Goal: Task Accomplishment & Management: Manage account settings

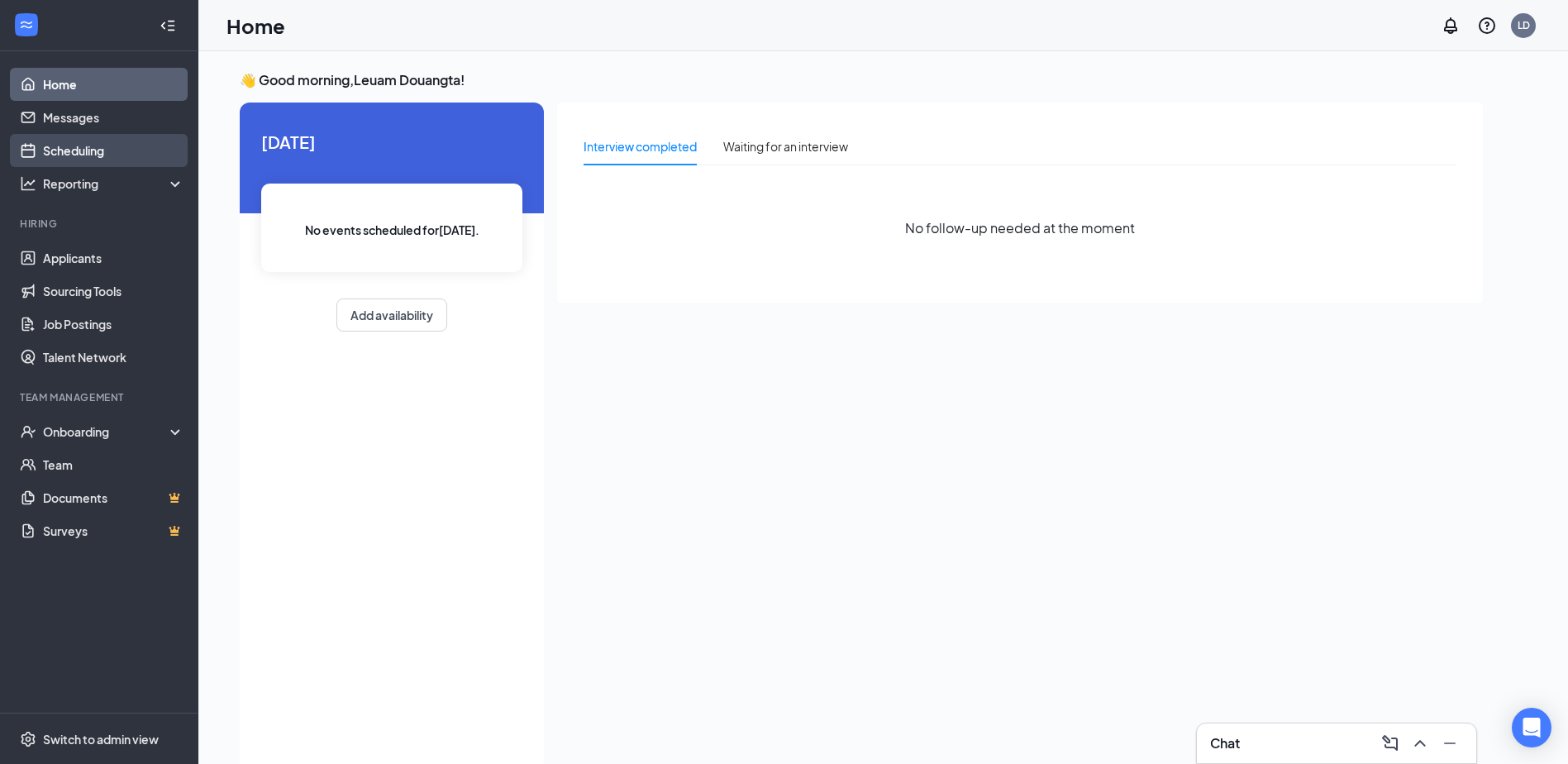
click at [77, 153] on link "Scheduling" at bounding box center [113, 151] width 141 height 34
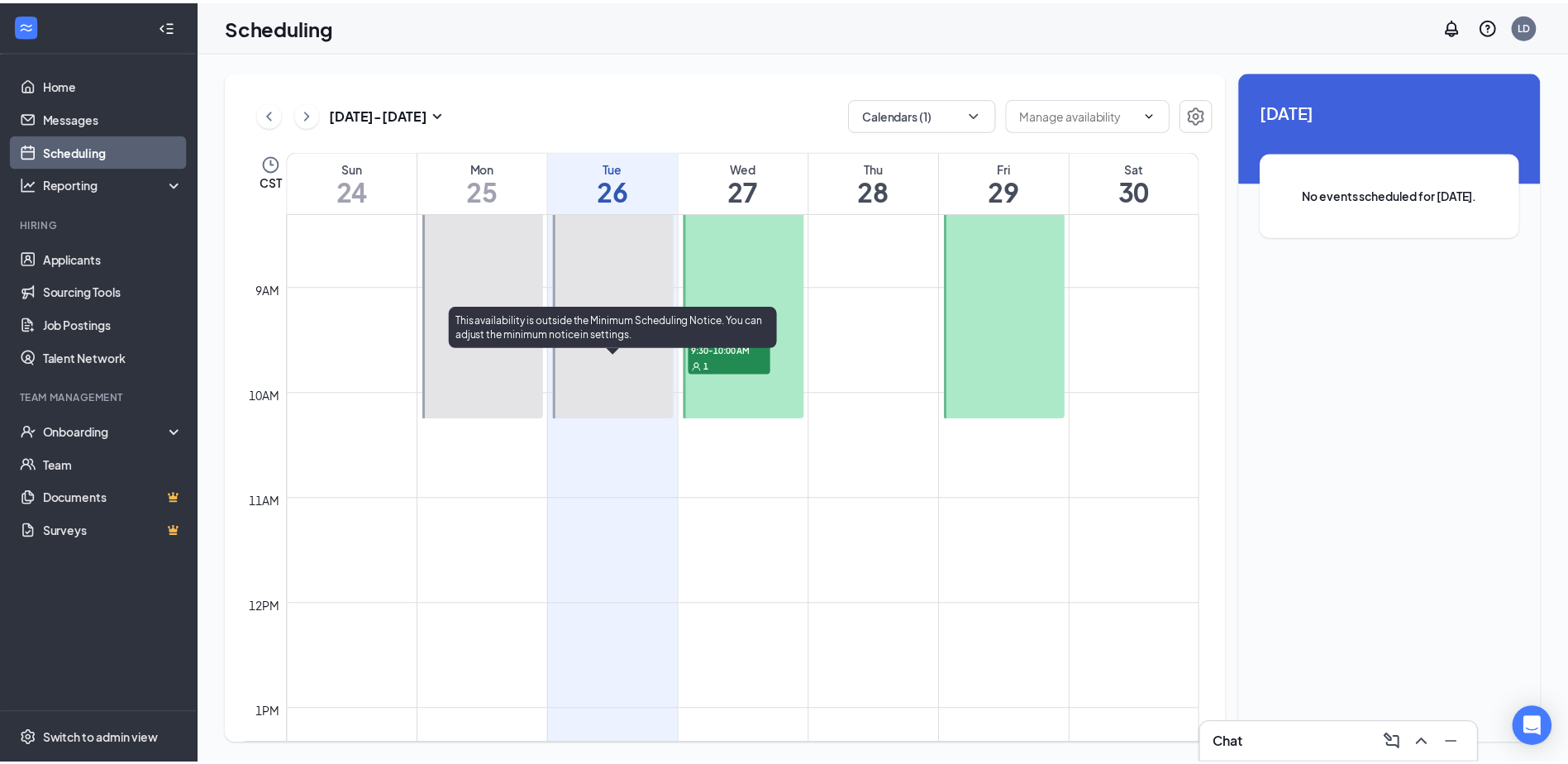
scroll to position [730, 0]
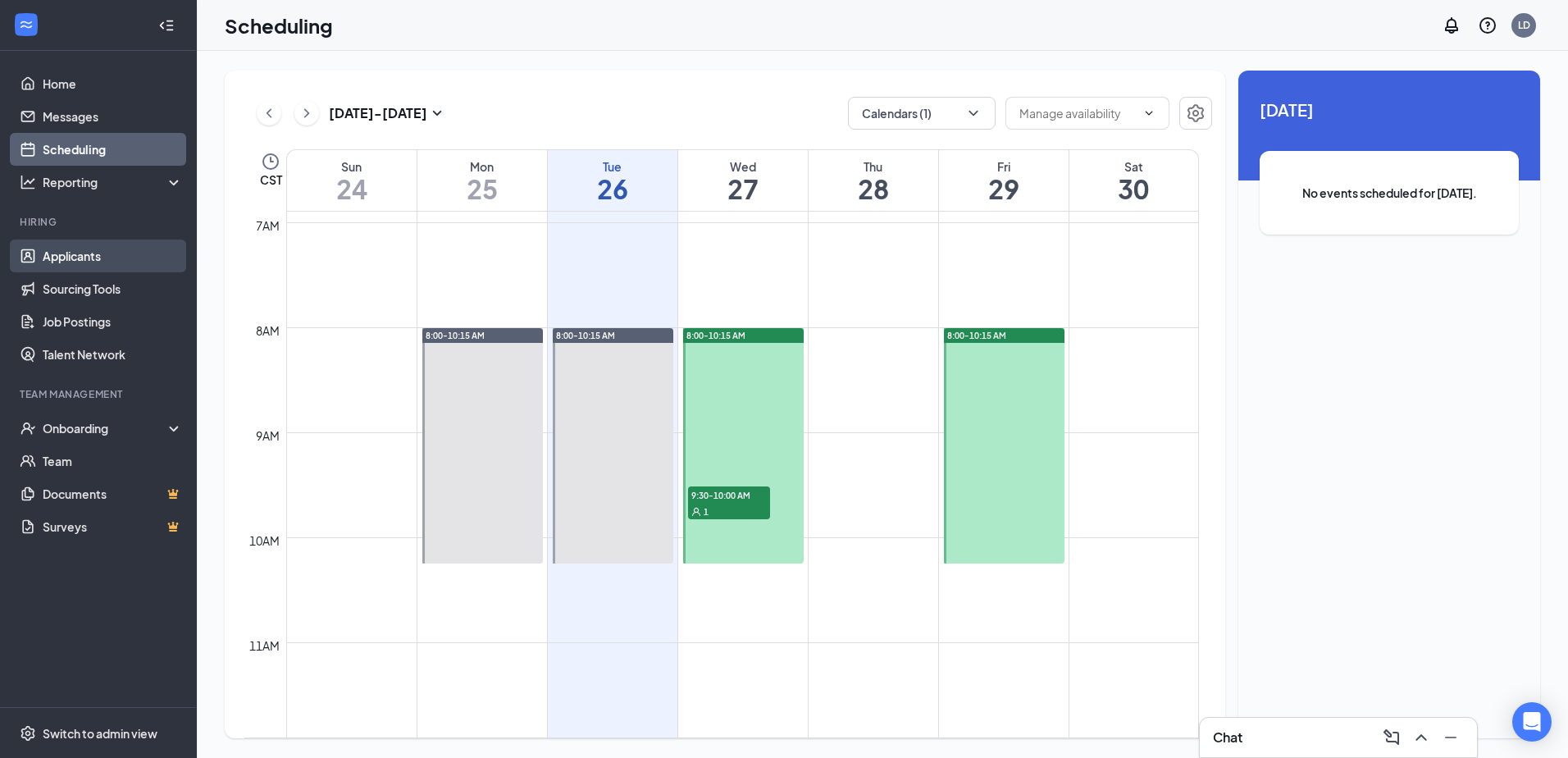
click at [85, 256] on link "Applicants" at bounding box center [112, 256] width 140 height 33
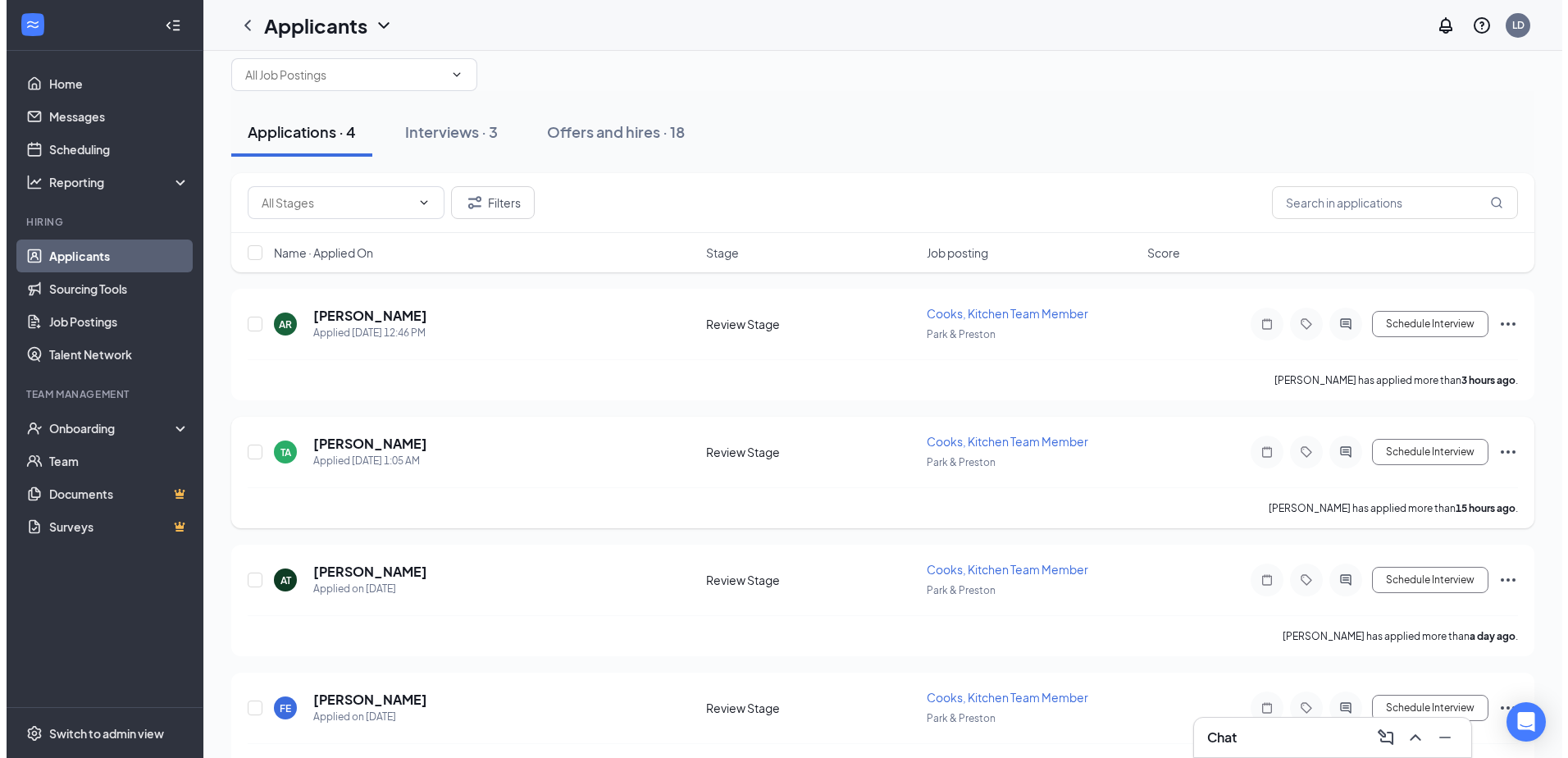
scroll to position [74, 0]
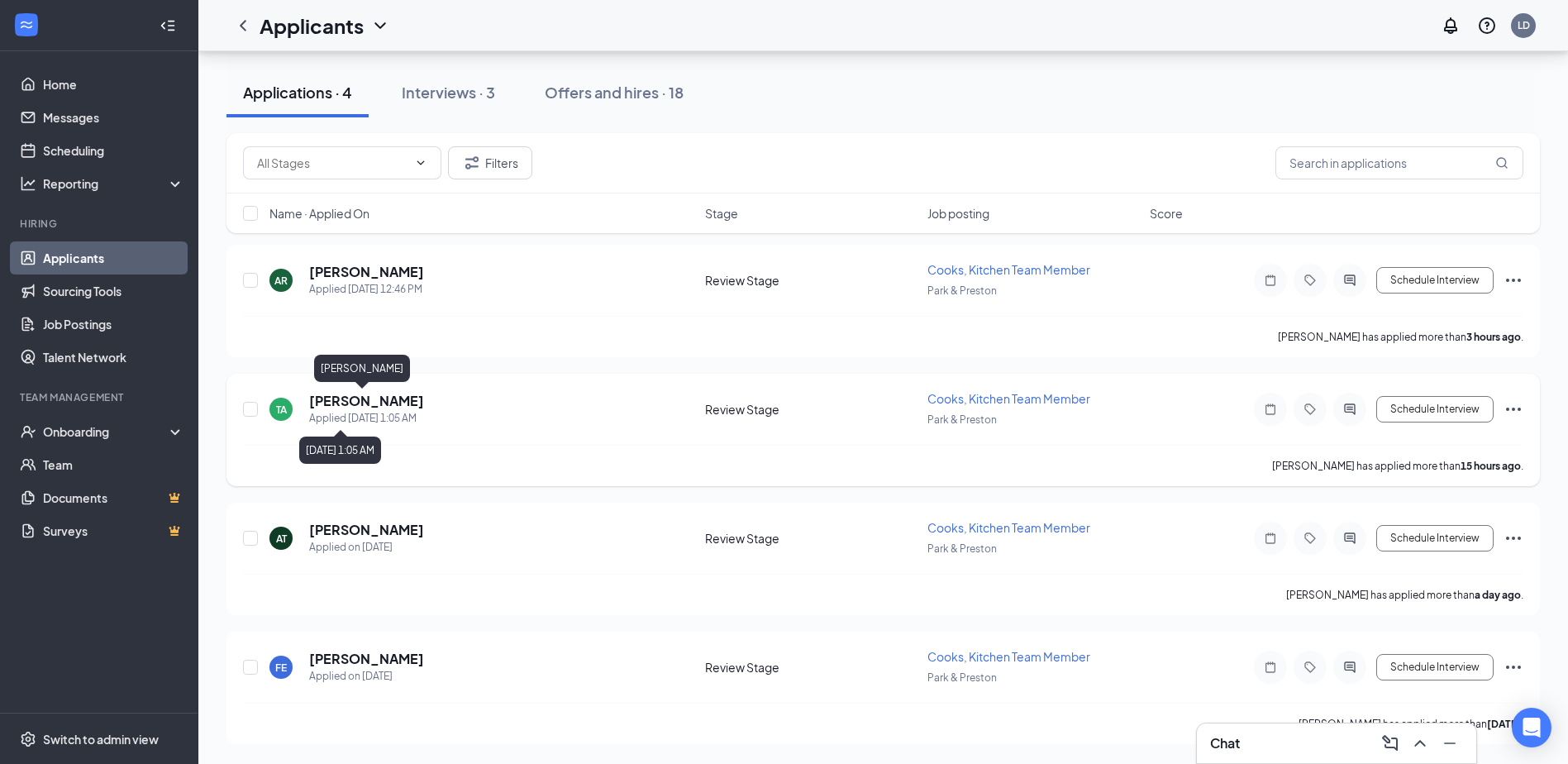
click at [365, 401] on h5 "[PERSON_NAME]" at bounding box center [367, 401] width 115 height 18
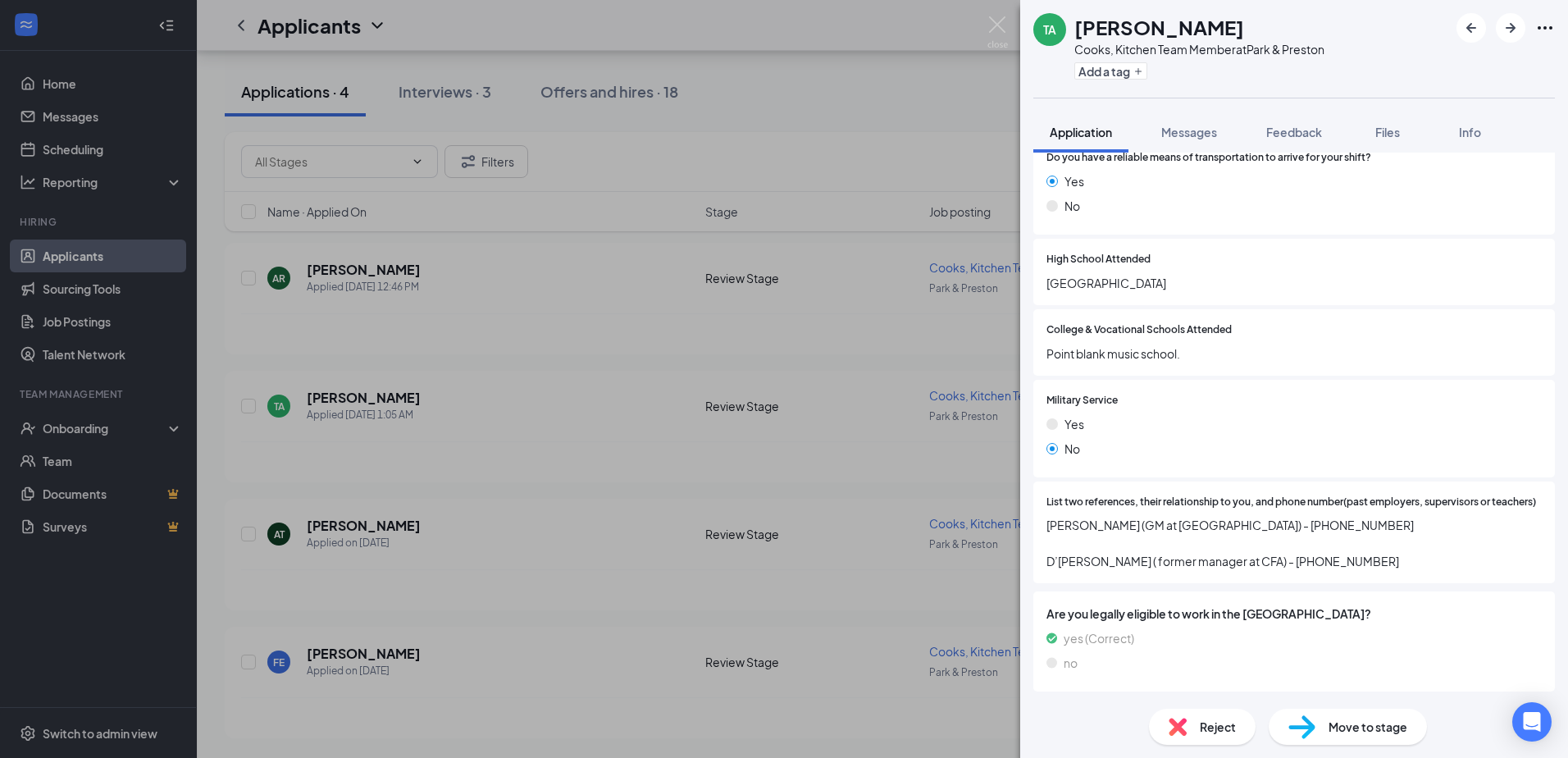
scroll to position [1262, 0]
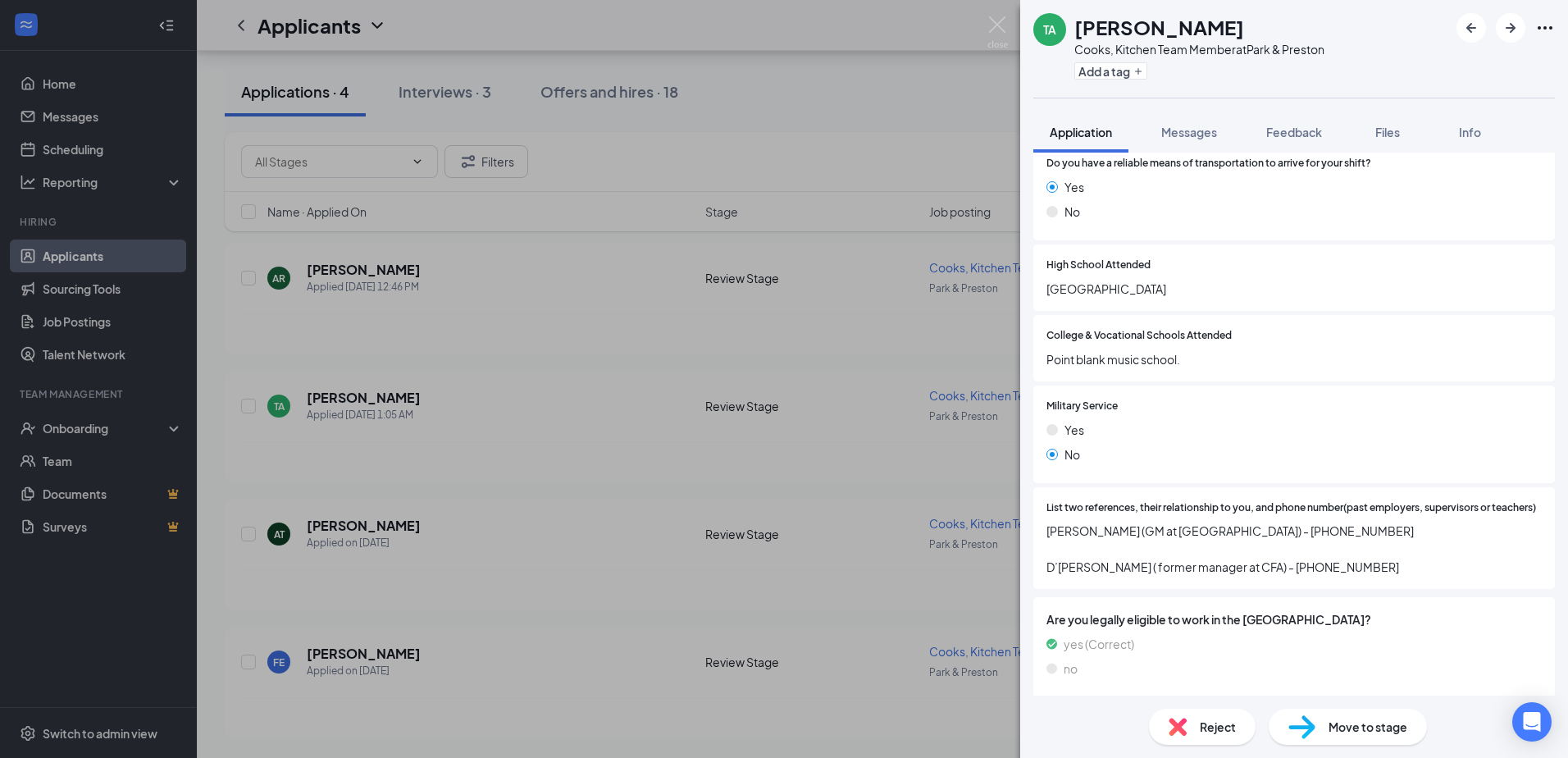
click at [1551, 22] on icon "Ellipses" at bounding box center [1545, 27] width 20 height 20
click at [1443, 63] on link "View full application" at bounding box center [1456, 66] width 177 height 17
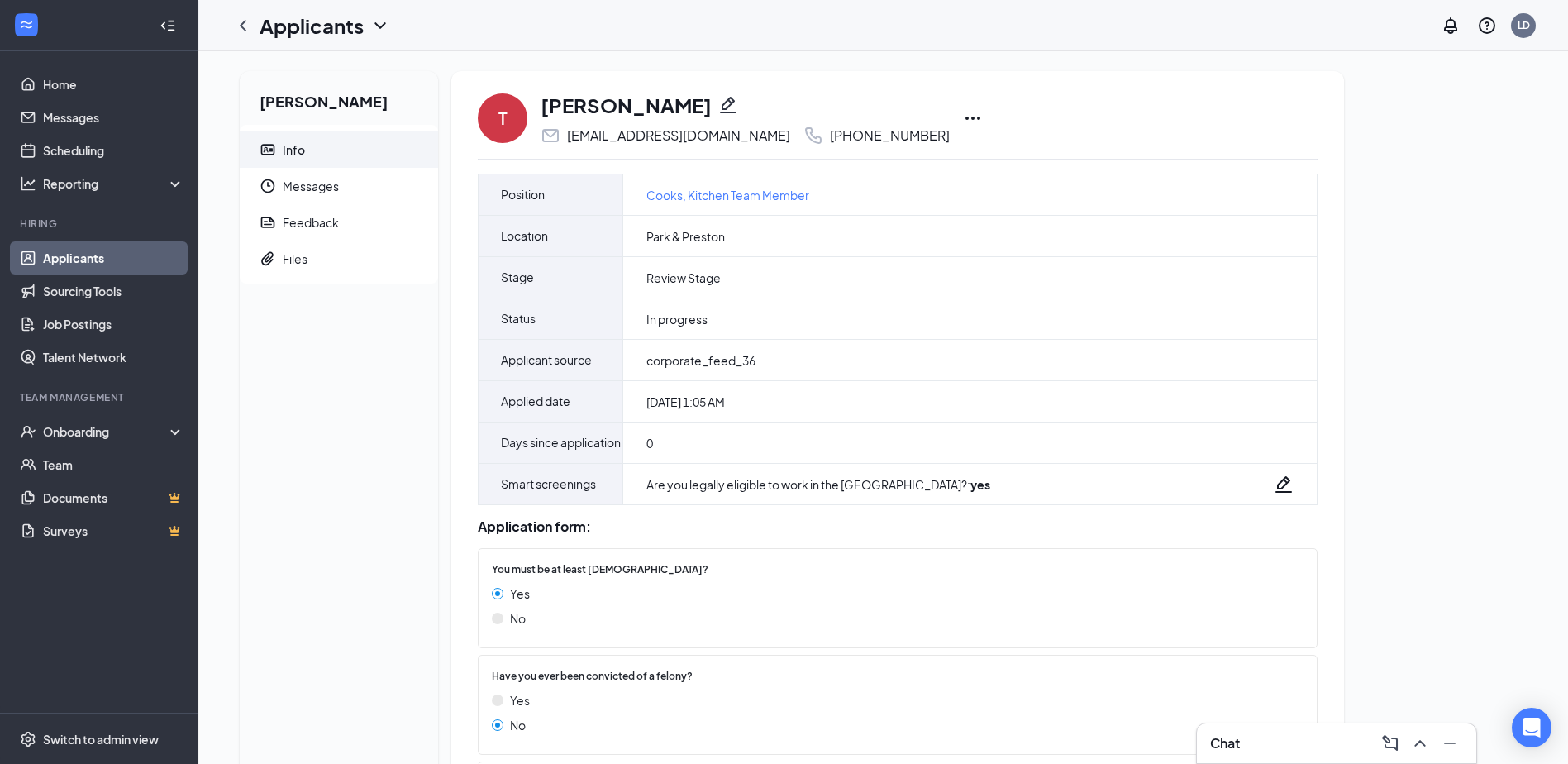
click at [75, 252] on link "Applicants" at bounding box center [113, 258] width 141 height 34
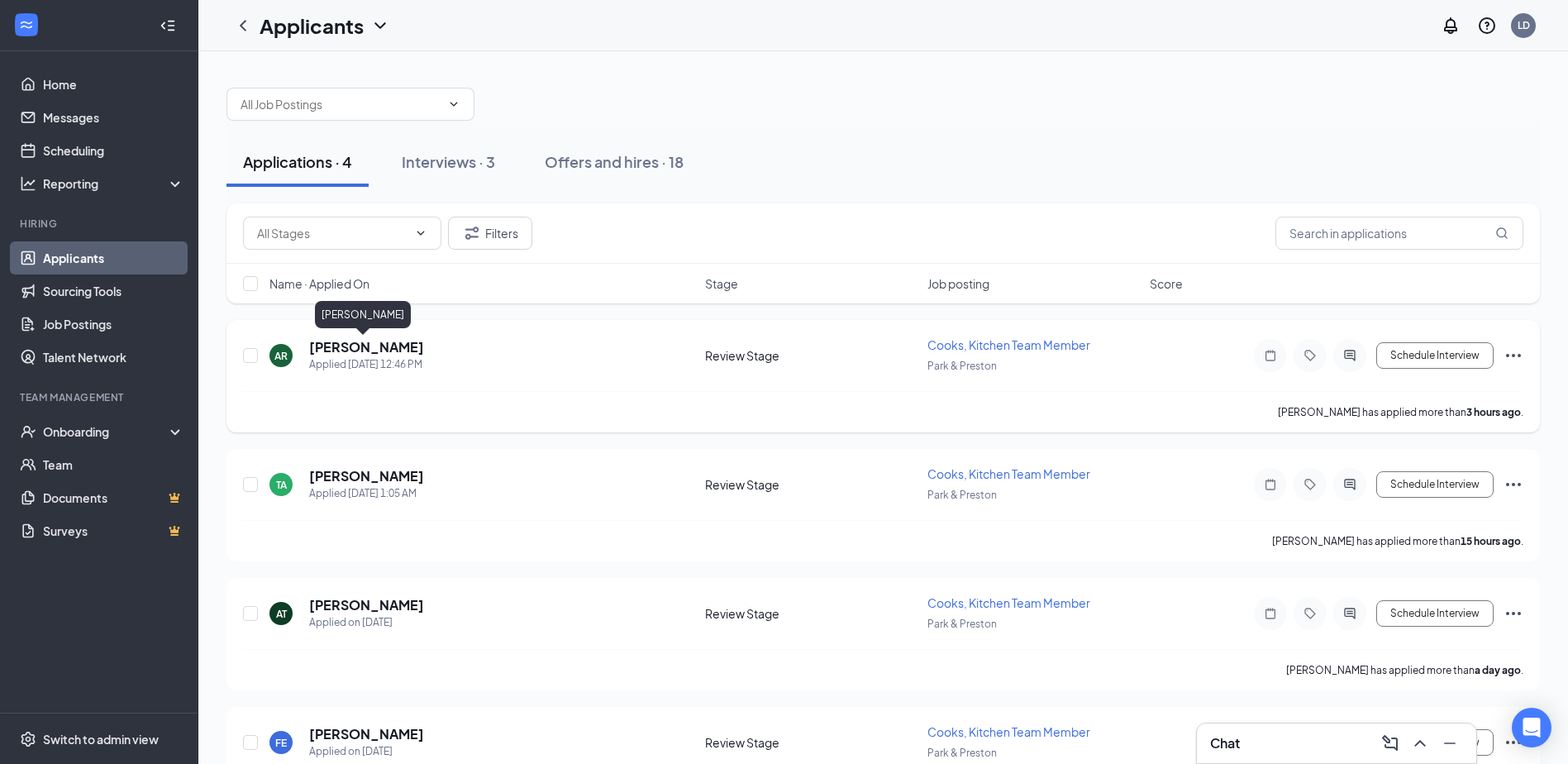
click at [351, 353] on h5 "[PERSON_NAME]" at bounding box center [367, 347] width 115 height 18
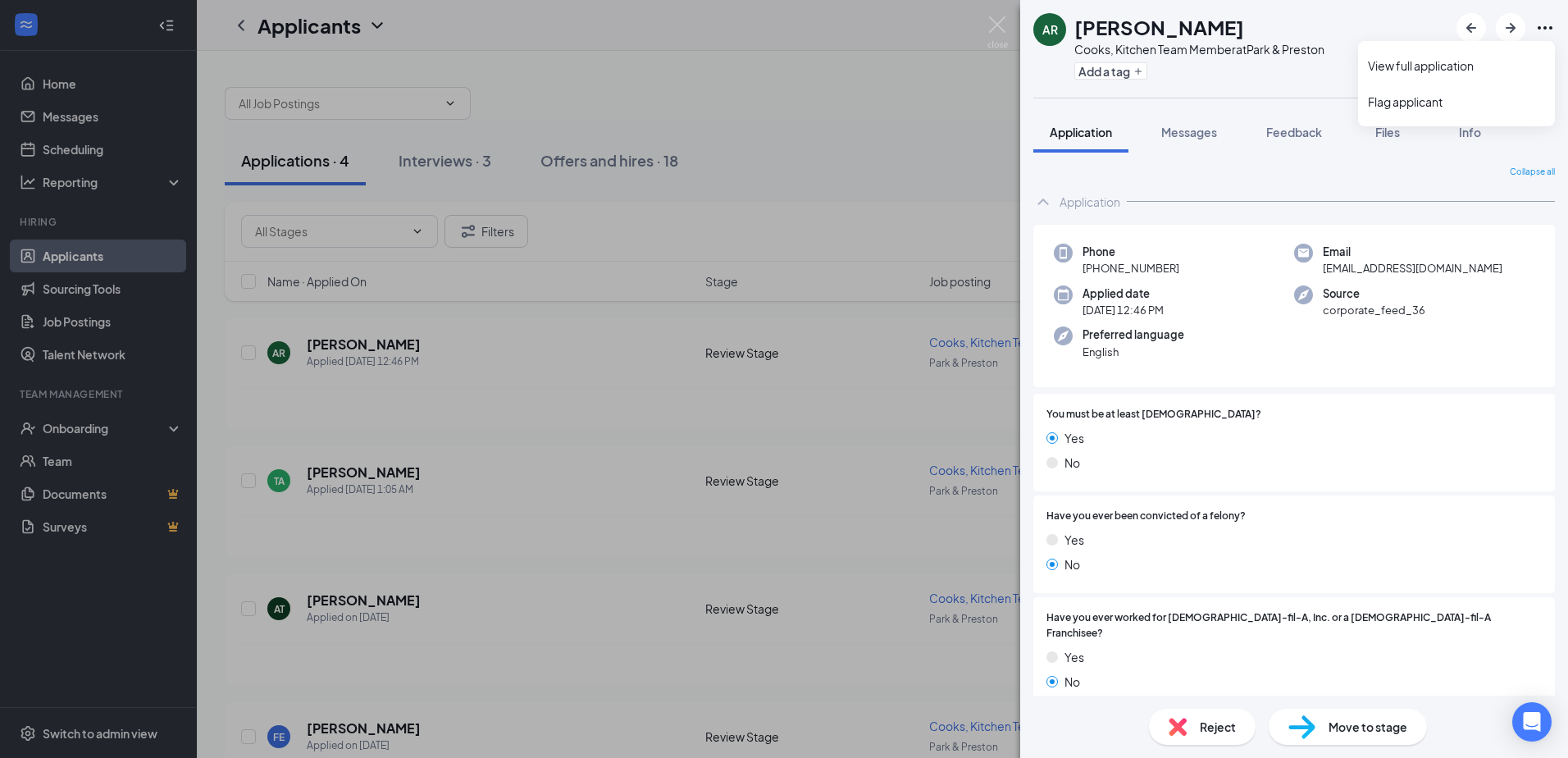
click at [1545, 26] on icon "Ellipses" at bounding box center [1545, 27] width 20 height 20
click at [1441, 70] on link "View full application" at bounding box center [1456, 66] width 177 height 17
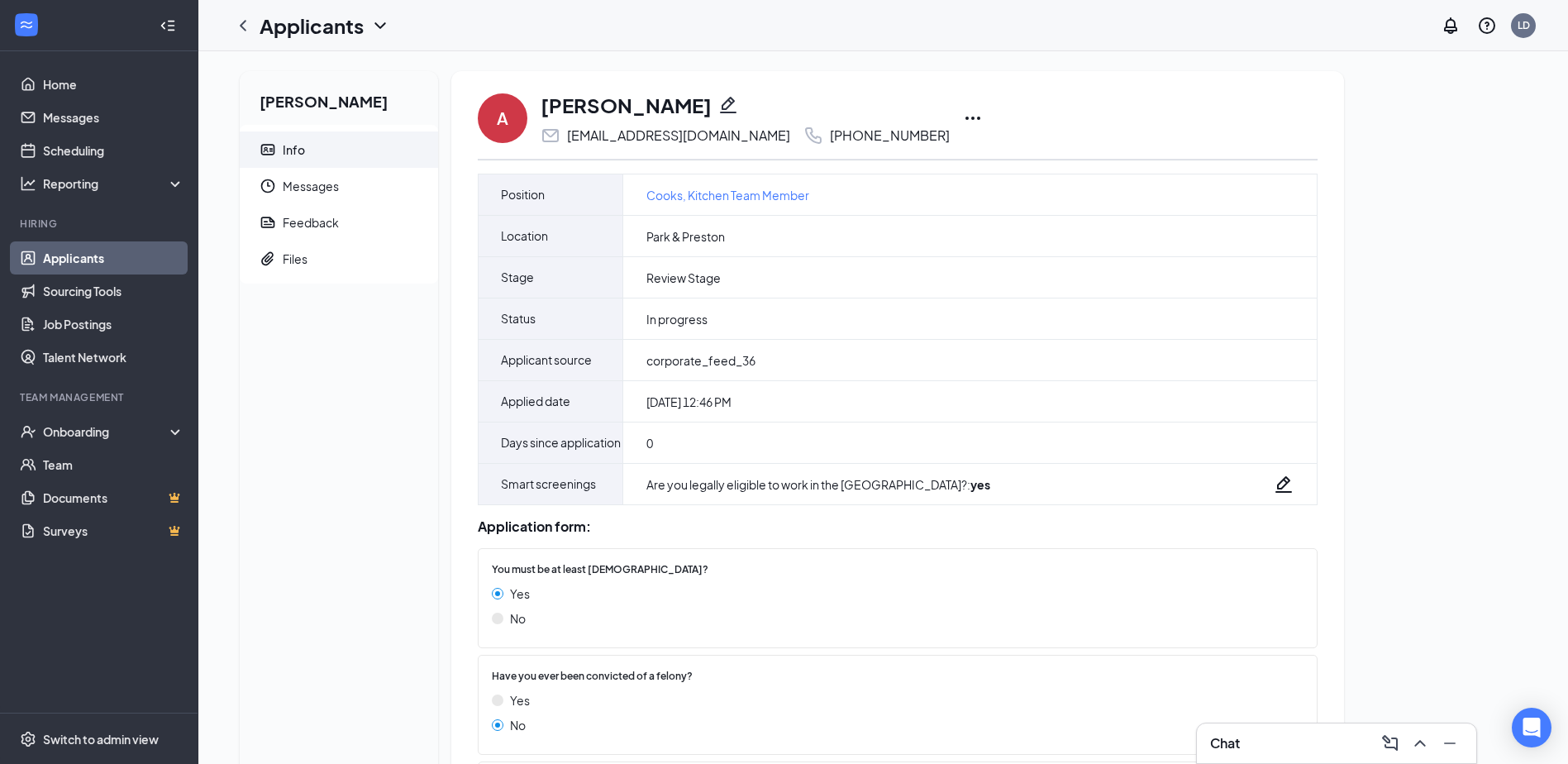
click at [963, 116] on icon "Ellipses" at bounding box center [973, 118] width 20 height 20
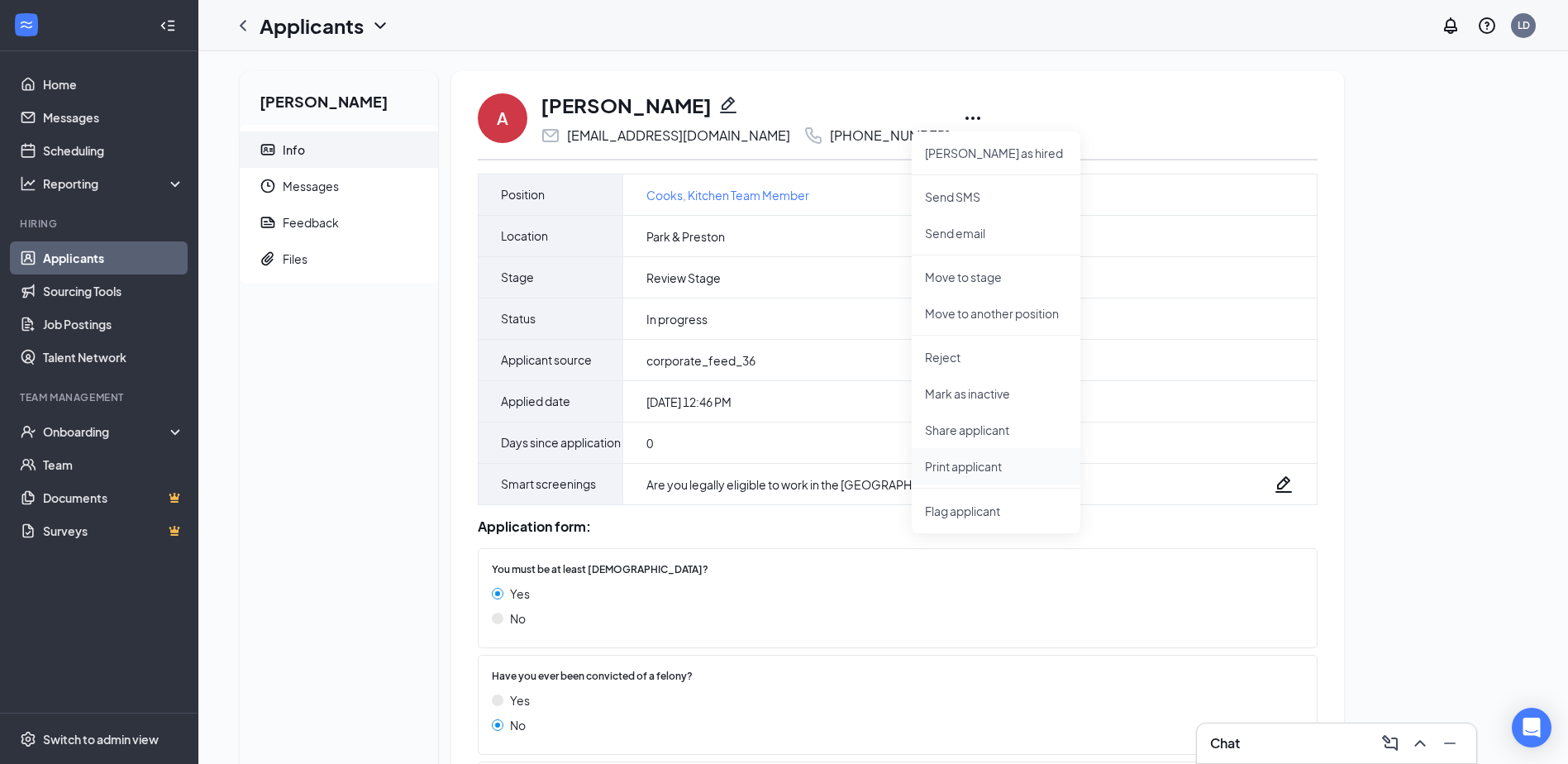
click at [968, 461] on p "Print applicant" at bounding box center [996, 466] width 142 height 17
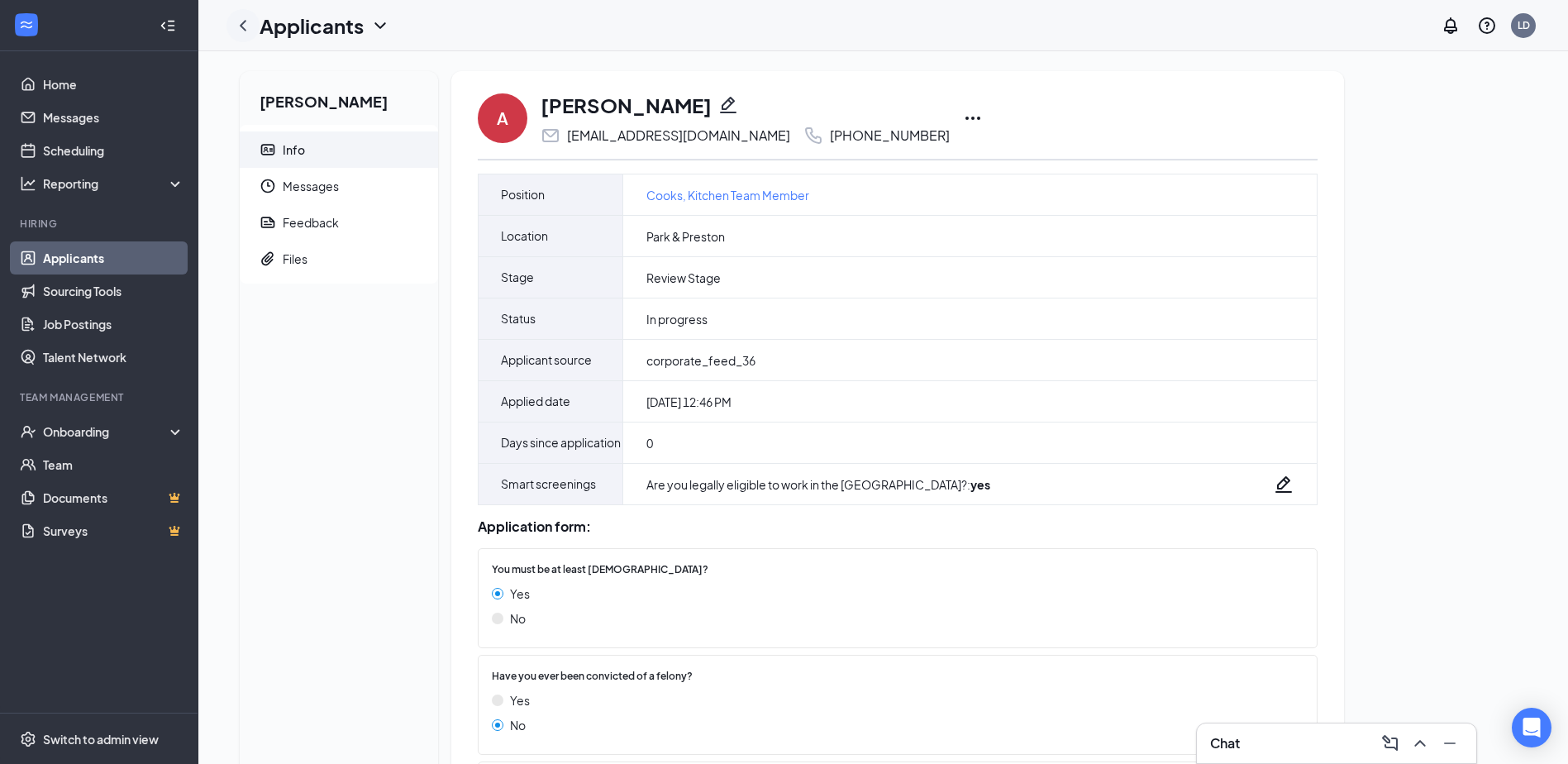
click at [241, 25] on icon "ChevronLeft" at bounding box center [242, 25] width 7 height 11
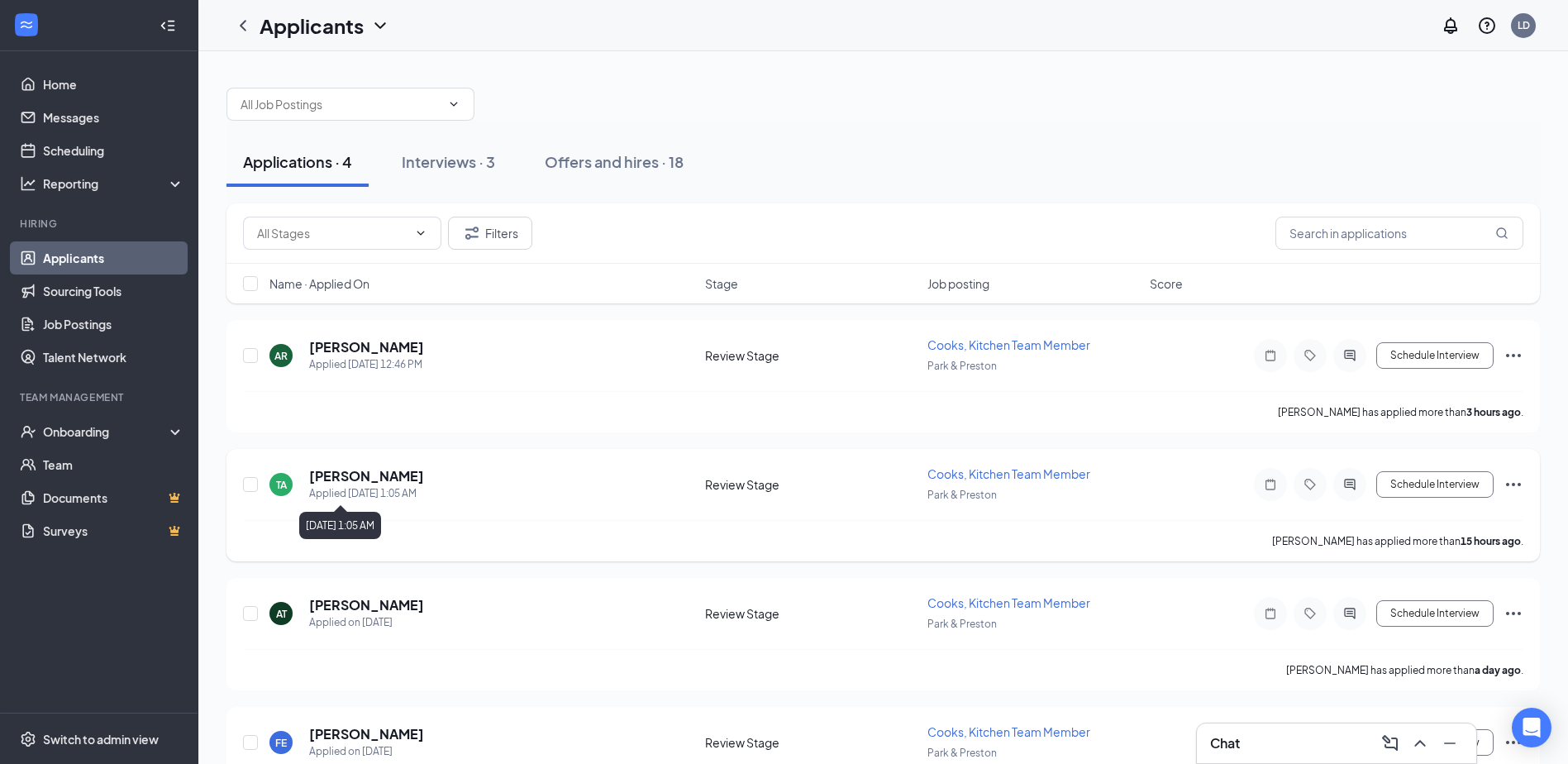
click at [379, 485] on div "Applied [DATE] 1:05 AM" at bounding box center [367, 493] width 115 height 17
click at [367, 475] on h5 "[PERSON_NAME]" at bounding box center [367, 476] width 115 height 18
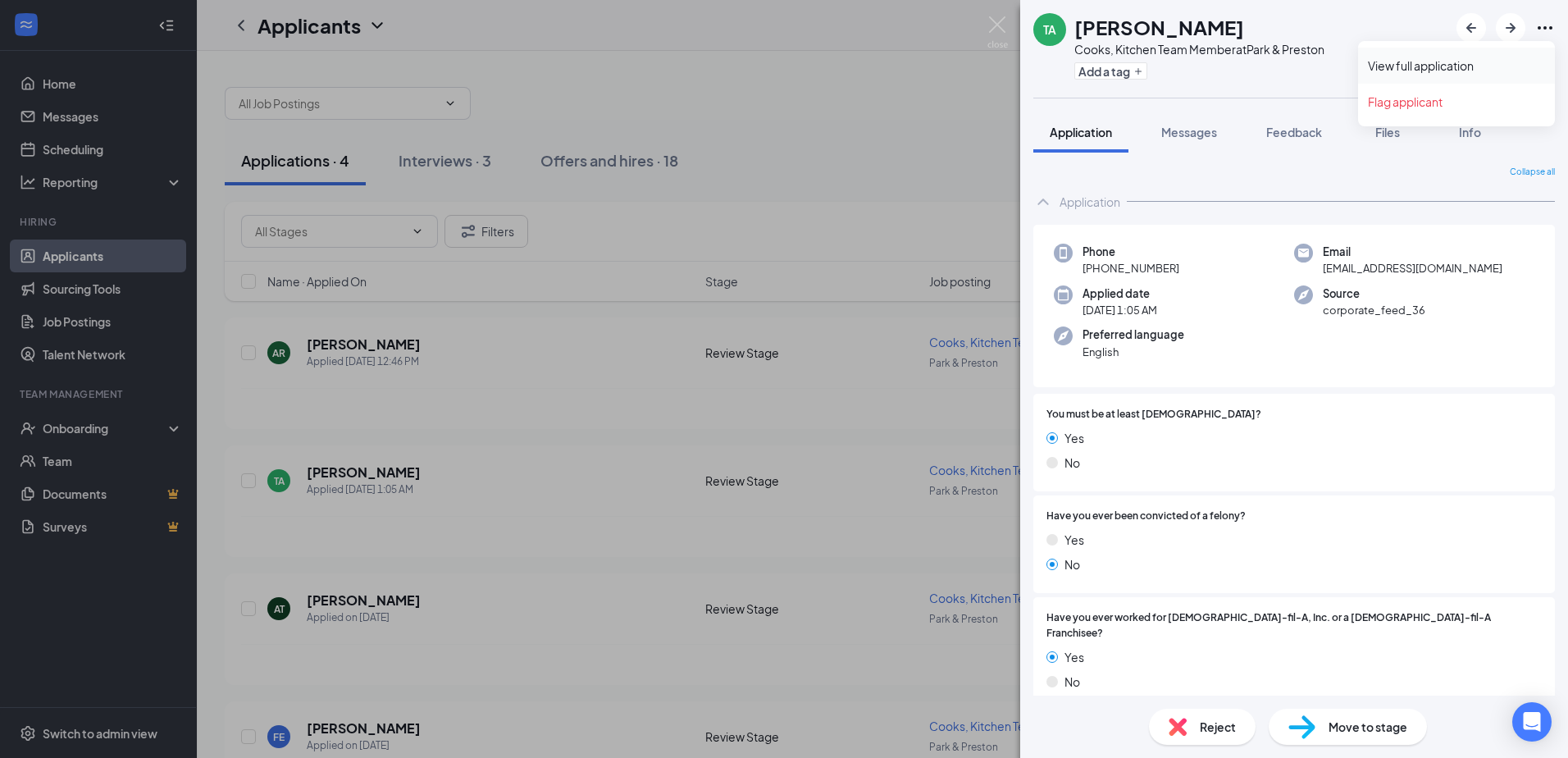
click at [1449, 64] on link "View full application" at bounding box center [1456, 66] width 177 height 17
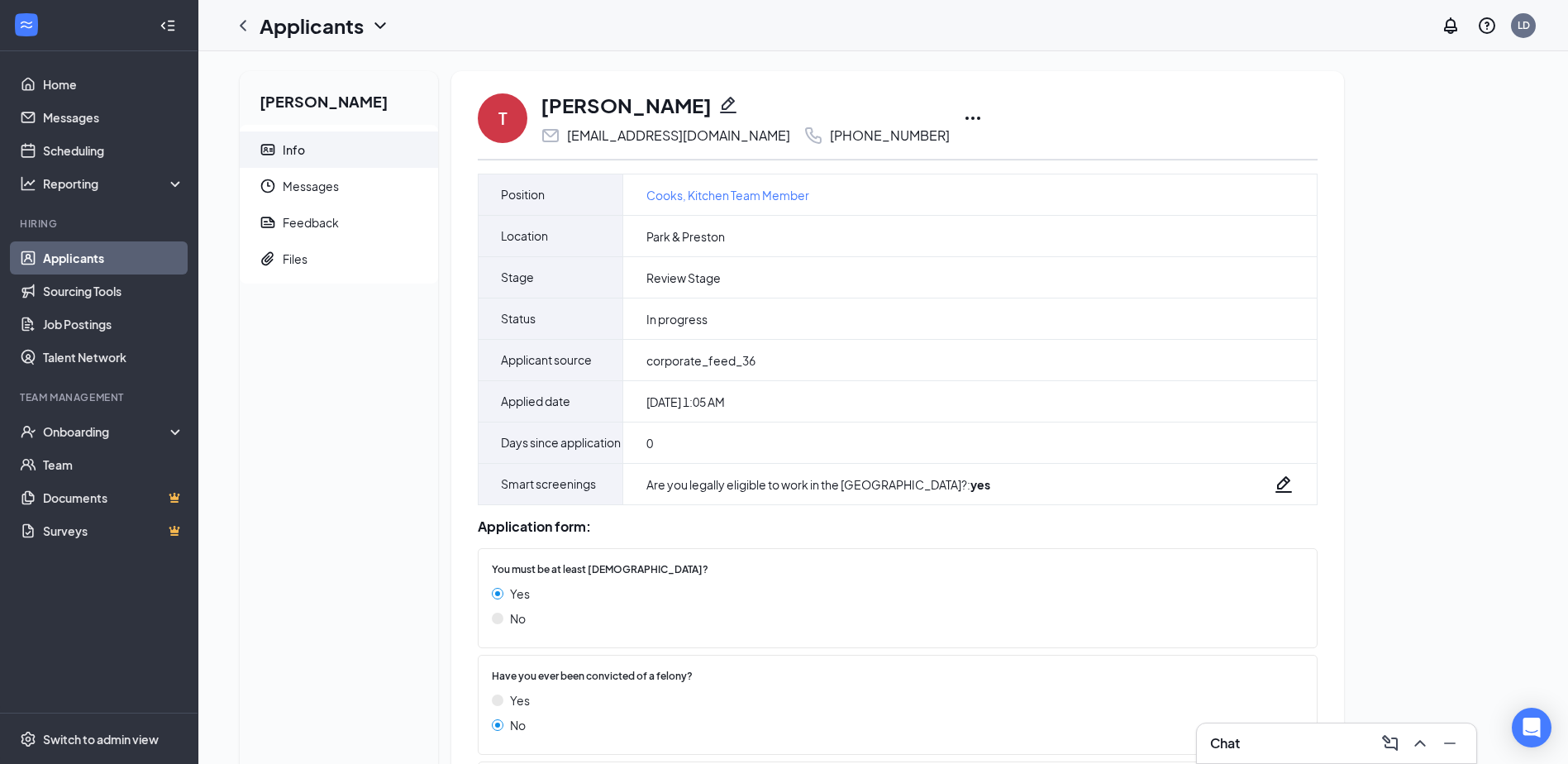
click at [963, 115] on icon "Ellipses" at bounding box center [973, 118] width 20 height 20
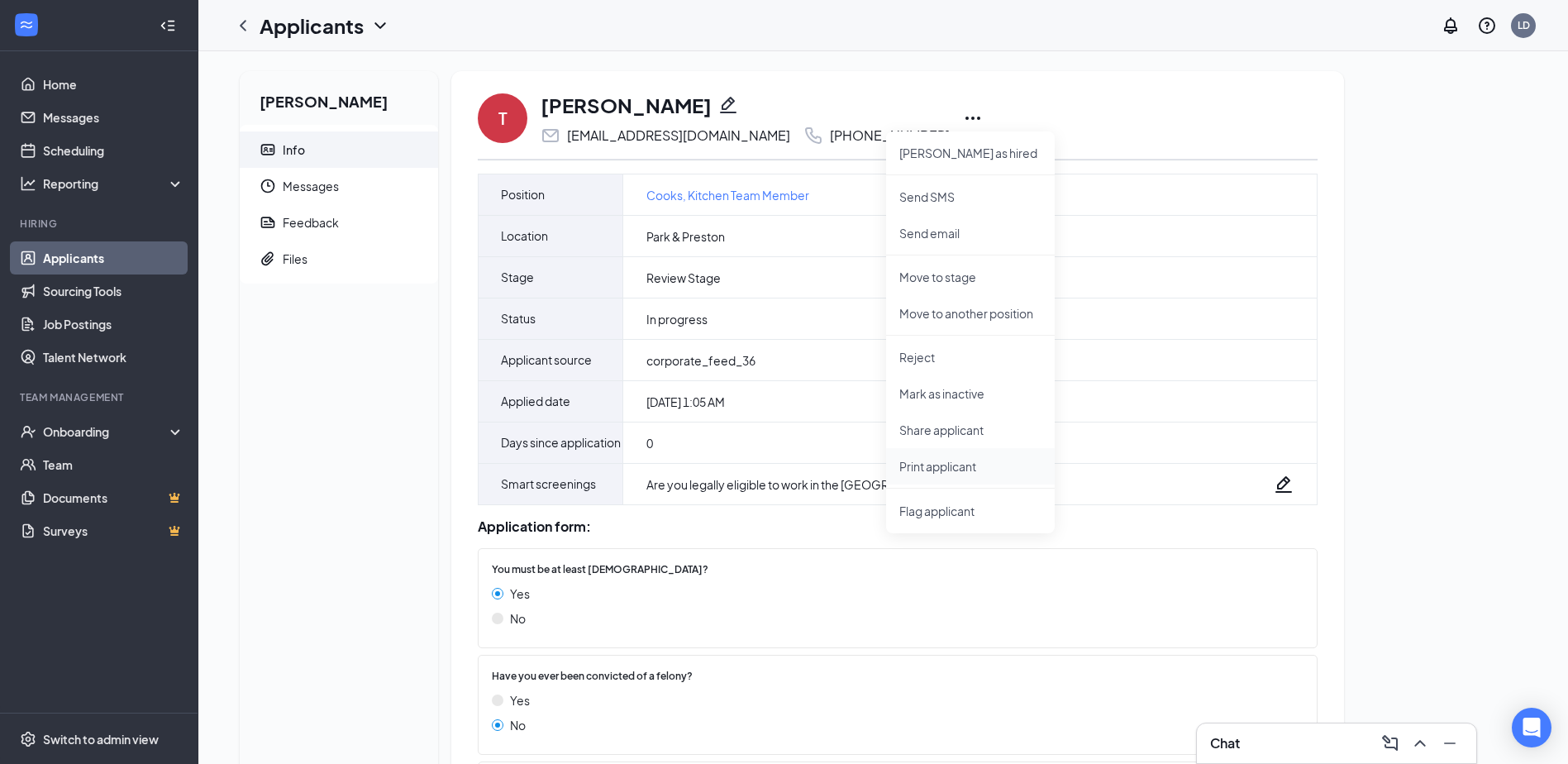
click at [944, 461] on p "Print applicant" at bounding box center [971, 466] width 142 height 17
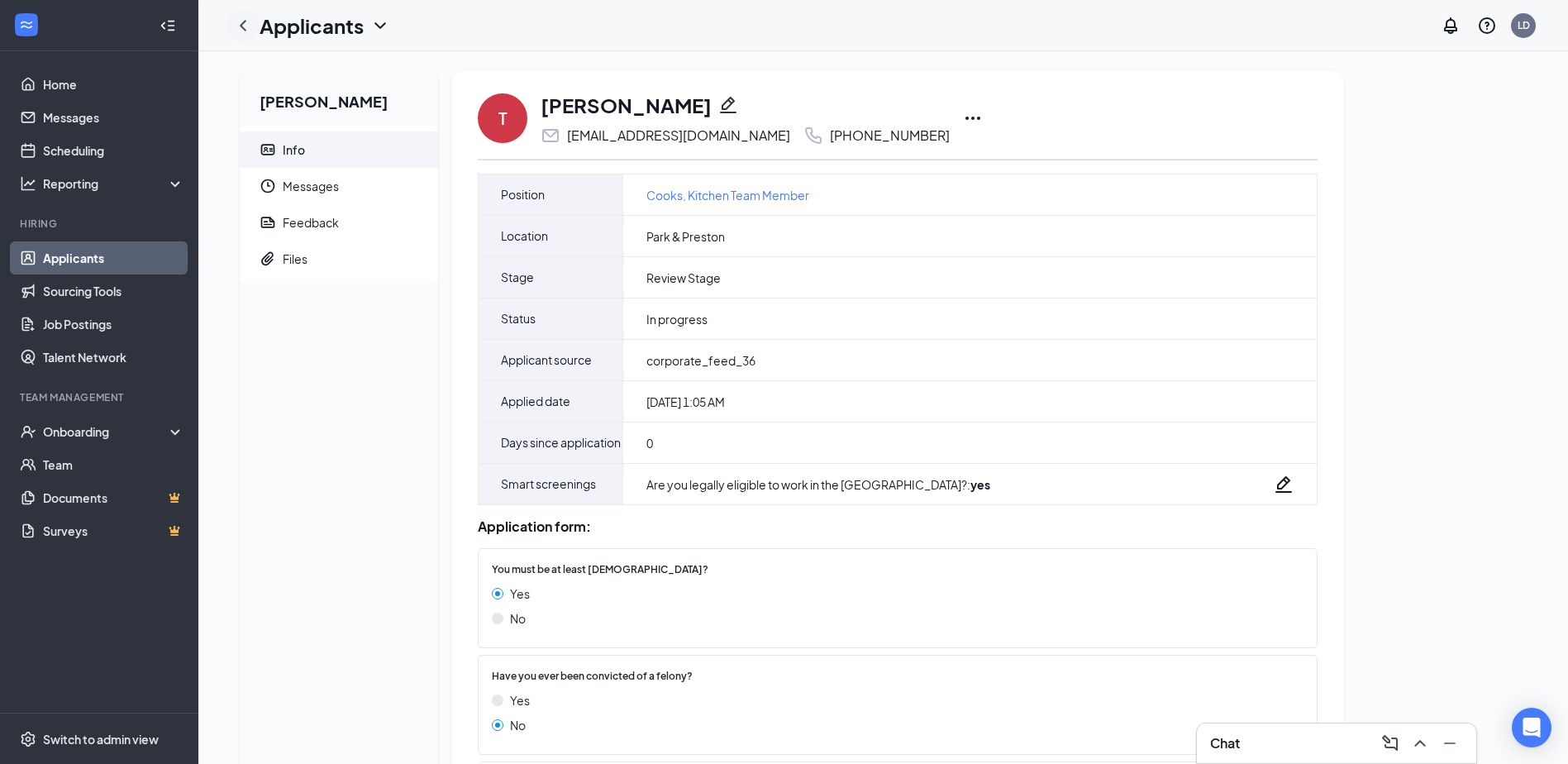
click at [240, 26] on icon "ChevronLeft" at bounding box center [243, 26] width 20 height 20
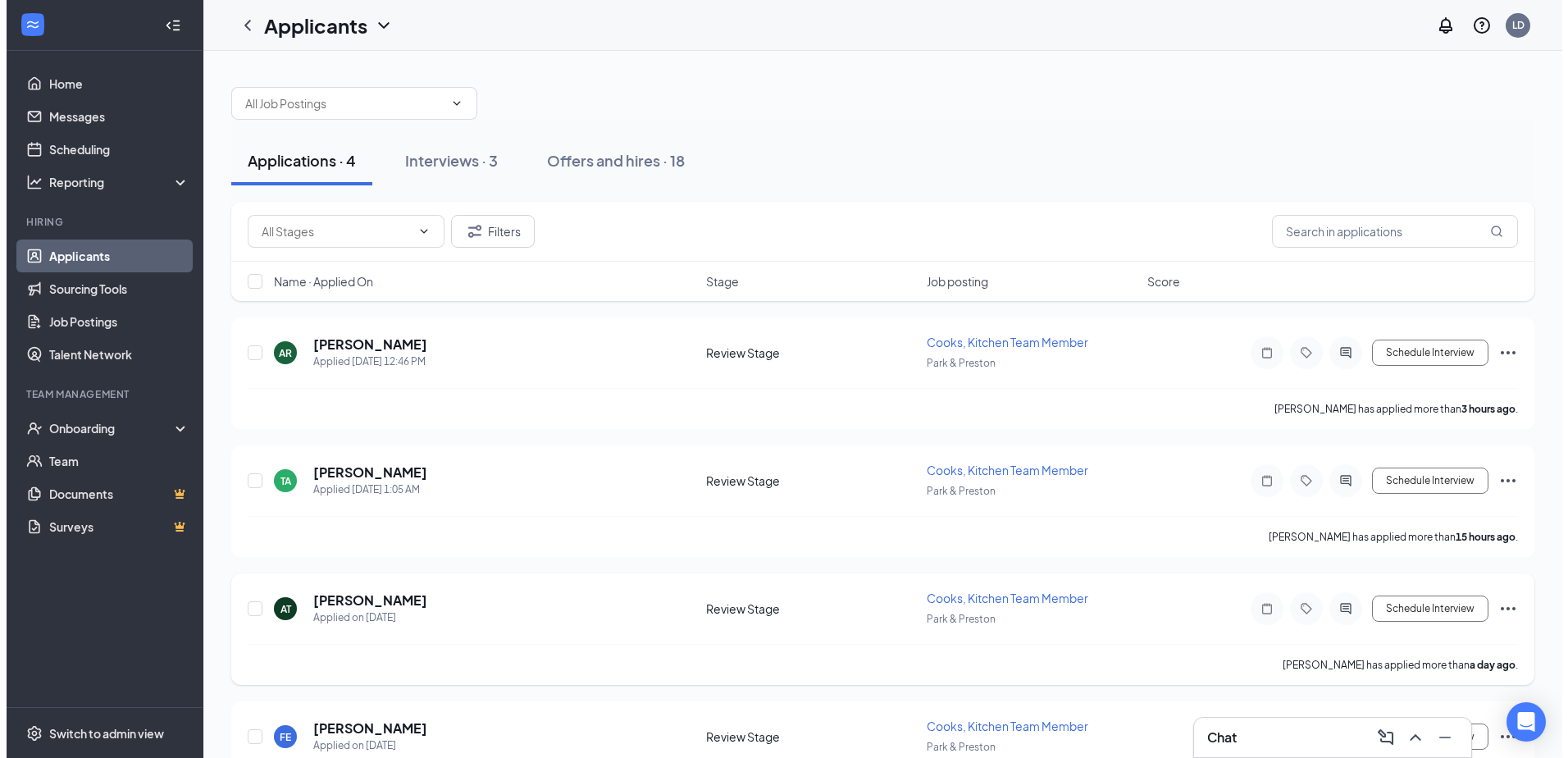
scroll to position [74, 0]
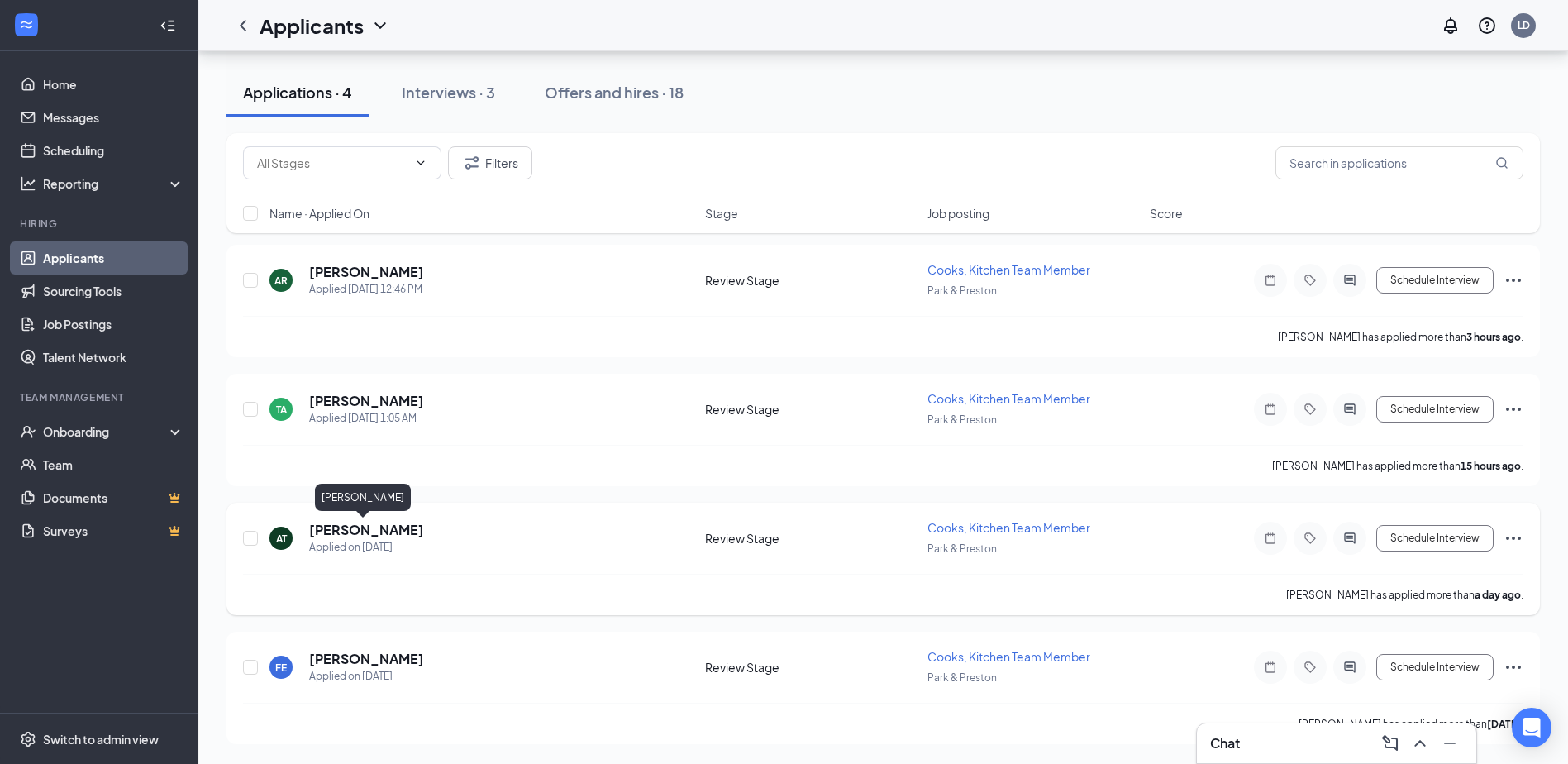
click at [343, 530] on h5 "[PERSON_NAME]" at bounding box center [367, 530] width 115 height 18
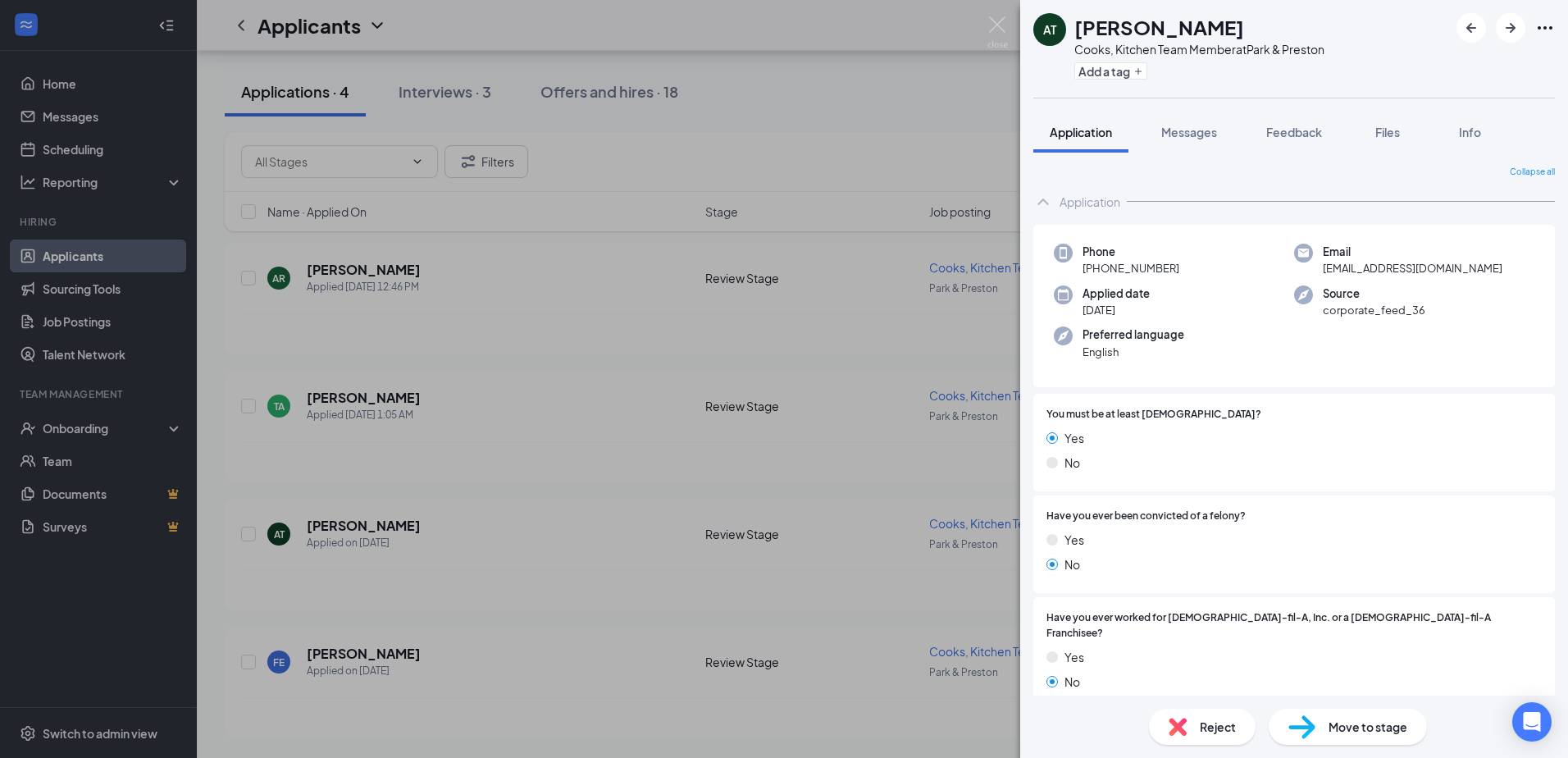
drag, startPoint x: 1314, startPoint y: 539, endPoint x: 1331, endPoint y: 520, distance: 25.5
click at [1331, 520] on div "Have you ever been convicted of a felony? Yes No" at bounding box center [1293, 544] width 496 height 71
click at [1539, 28] on icon "Ellipses" at bounding box center [1545, 27] width 15 height 3
click at [1454, 59] on link "View full application" at bounding box center [1456, 66] width 177 height 17
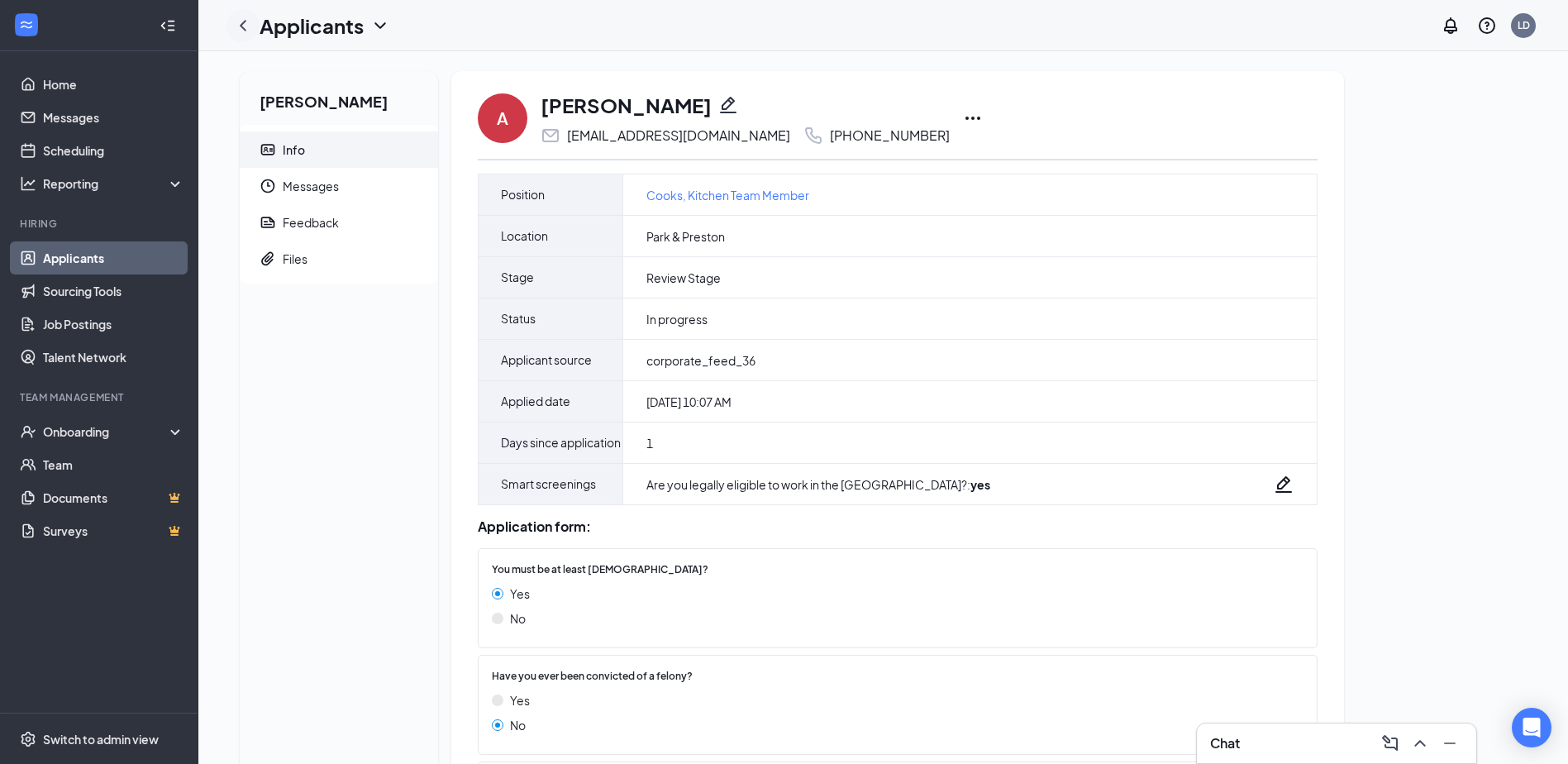
click at [243, 25] on icon "ChevronLeft" at bounding box center [243, 26] width 20 height 20
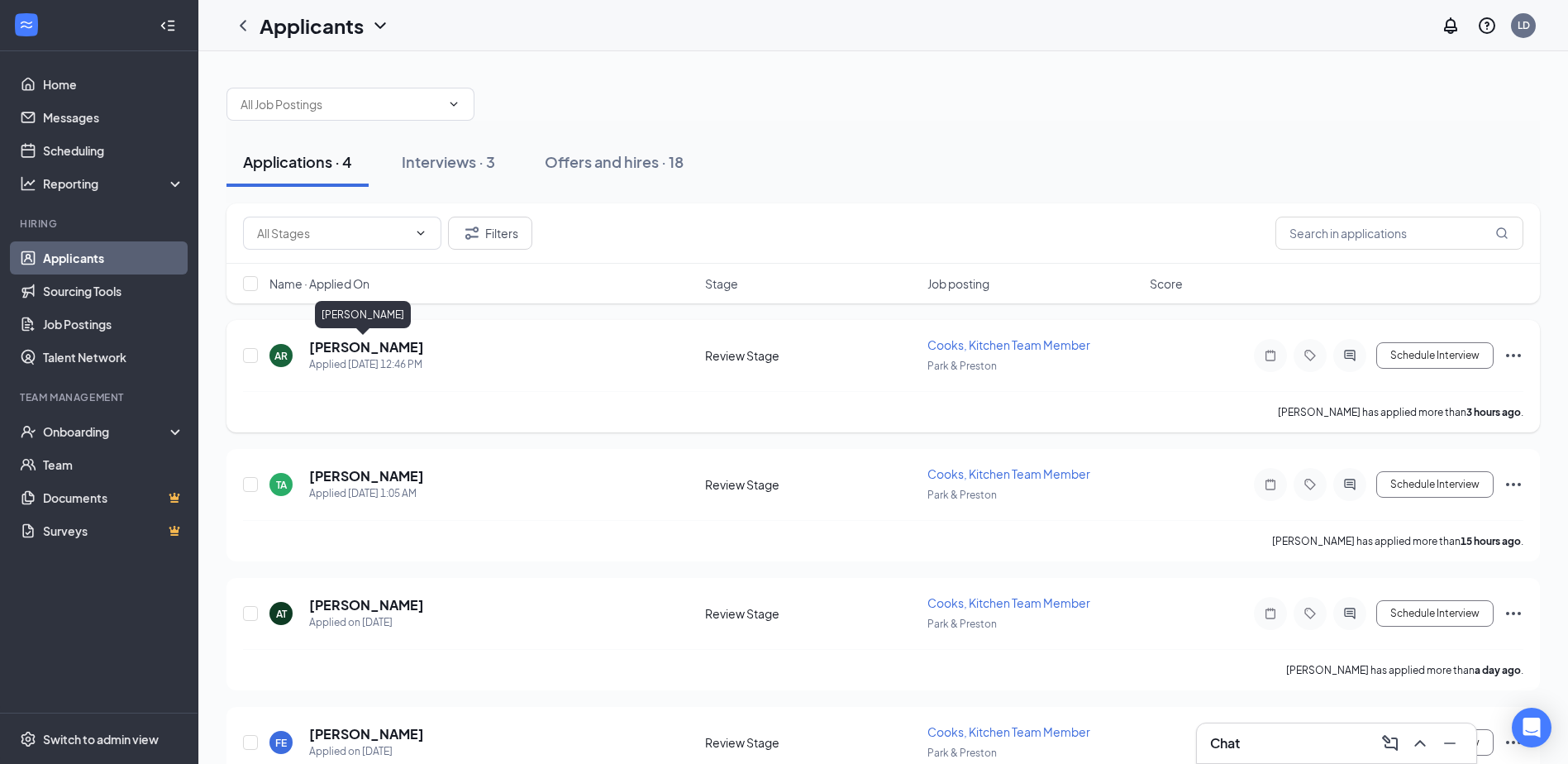
click at [355, 348] on h5 "[PERSON_NAME]" at bounding box center [367, 347] width 115 height 18
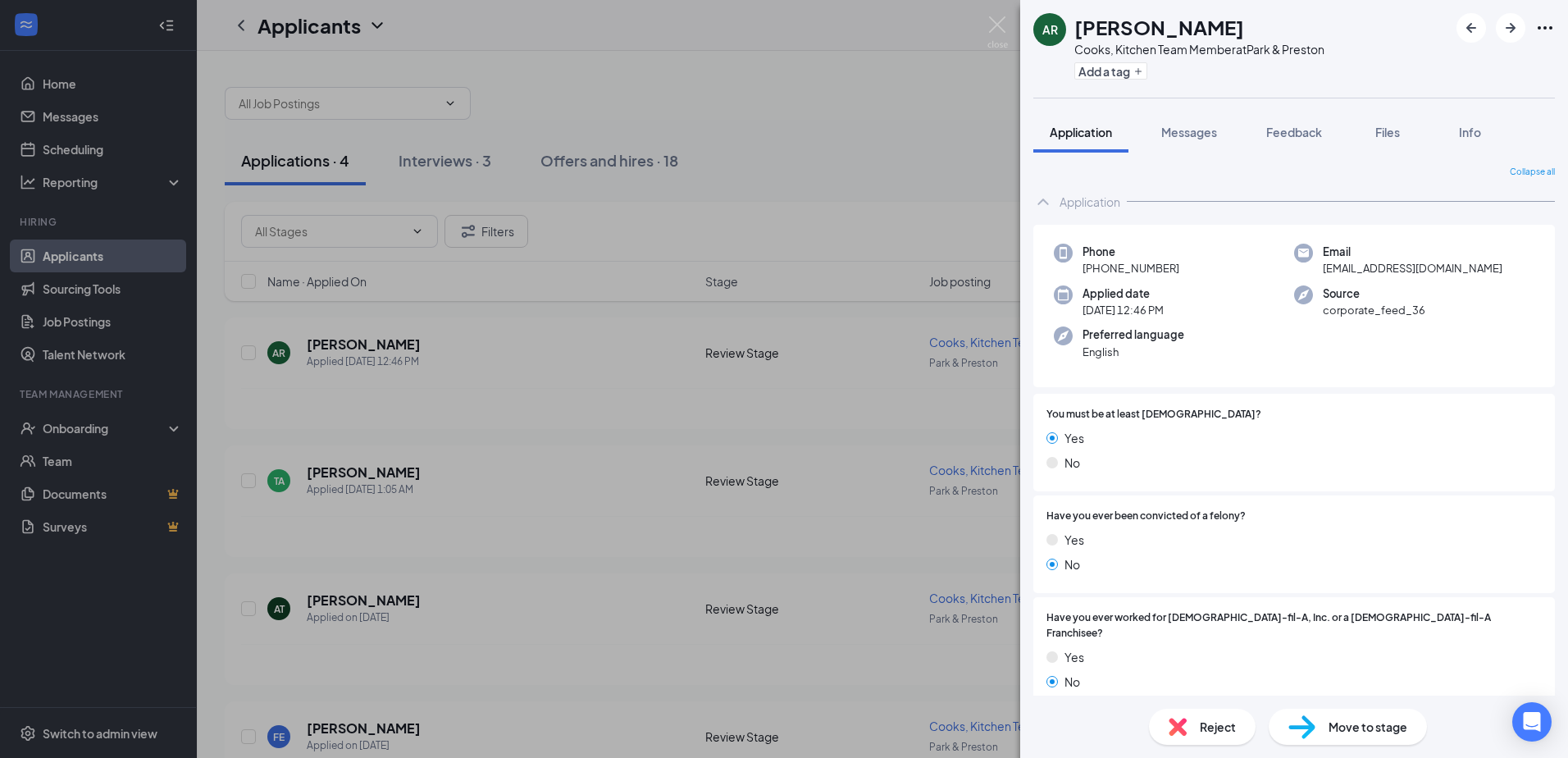
click at [1548, 29] on icon "Ellipses" at bounding box center [1545, 27] width 20 height 20
click at [1415, 64] on link "View full application" at bounding box center [1456, 66] width 177 height 17
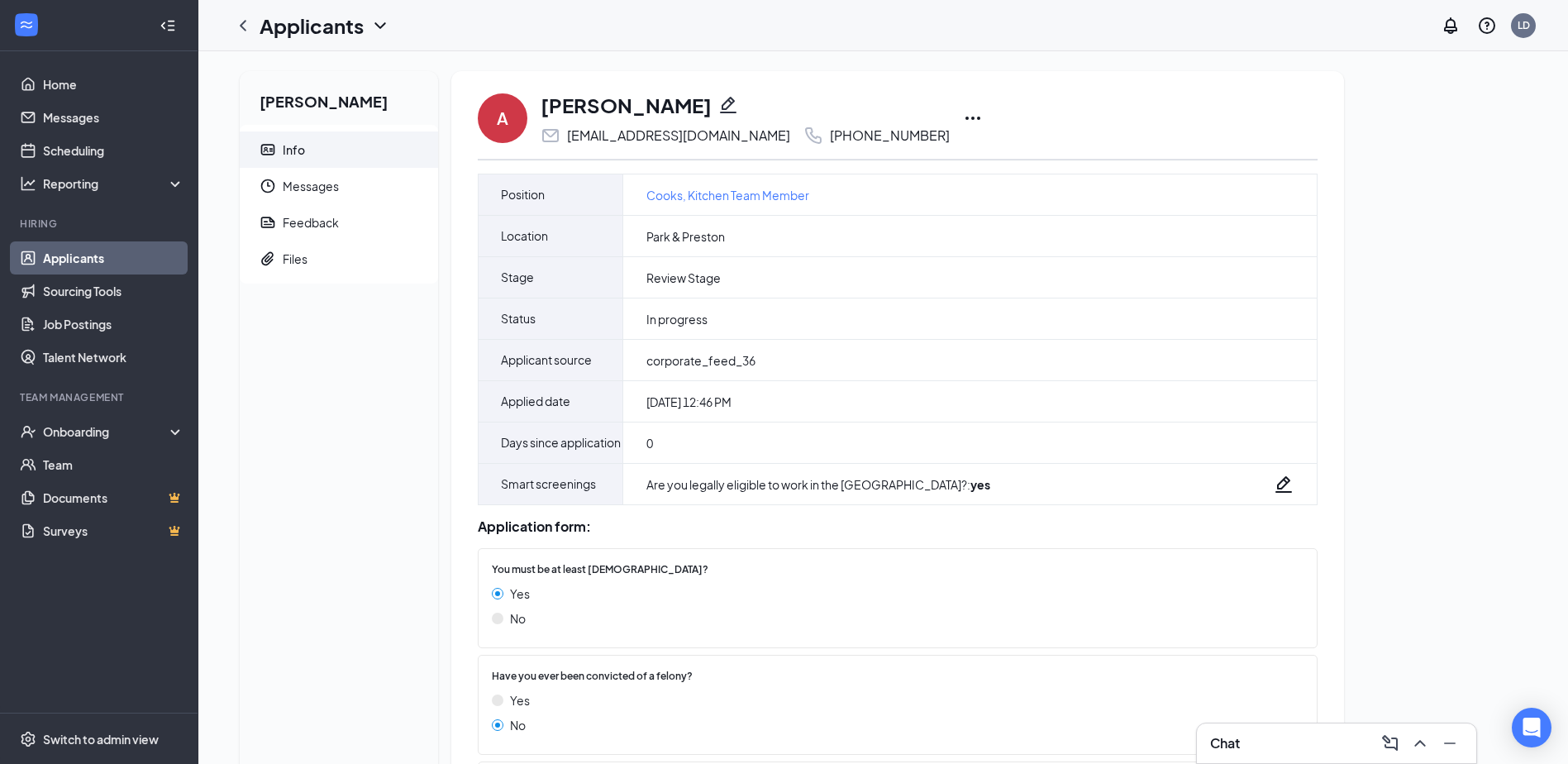
click at [85, 257] on link "Applicants" at bounding box center [113, 258] width 141 height 34
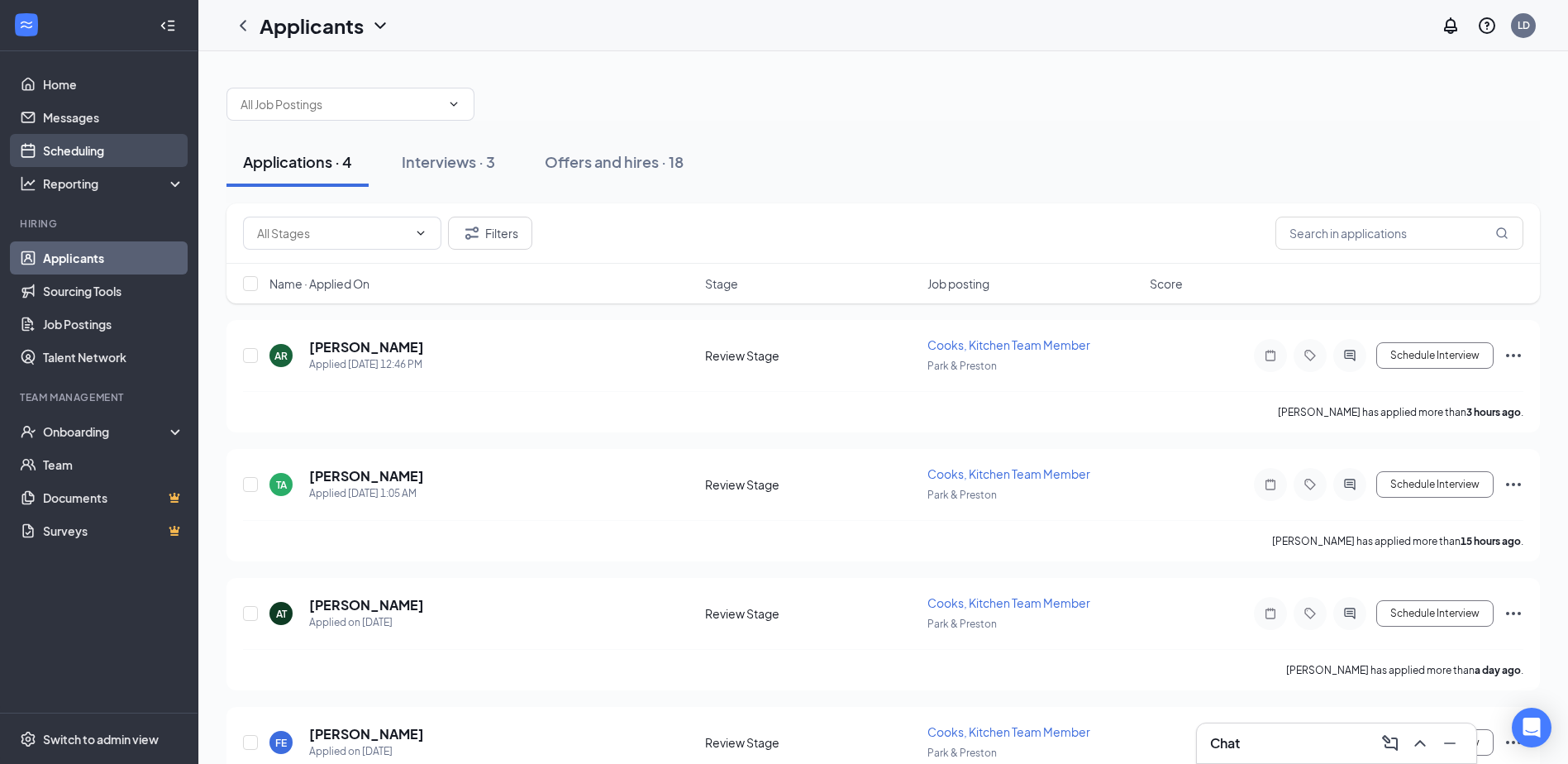
click at [82, 148] on link "Scheduling" at bounding box center [113, 151] width 141 height 34
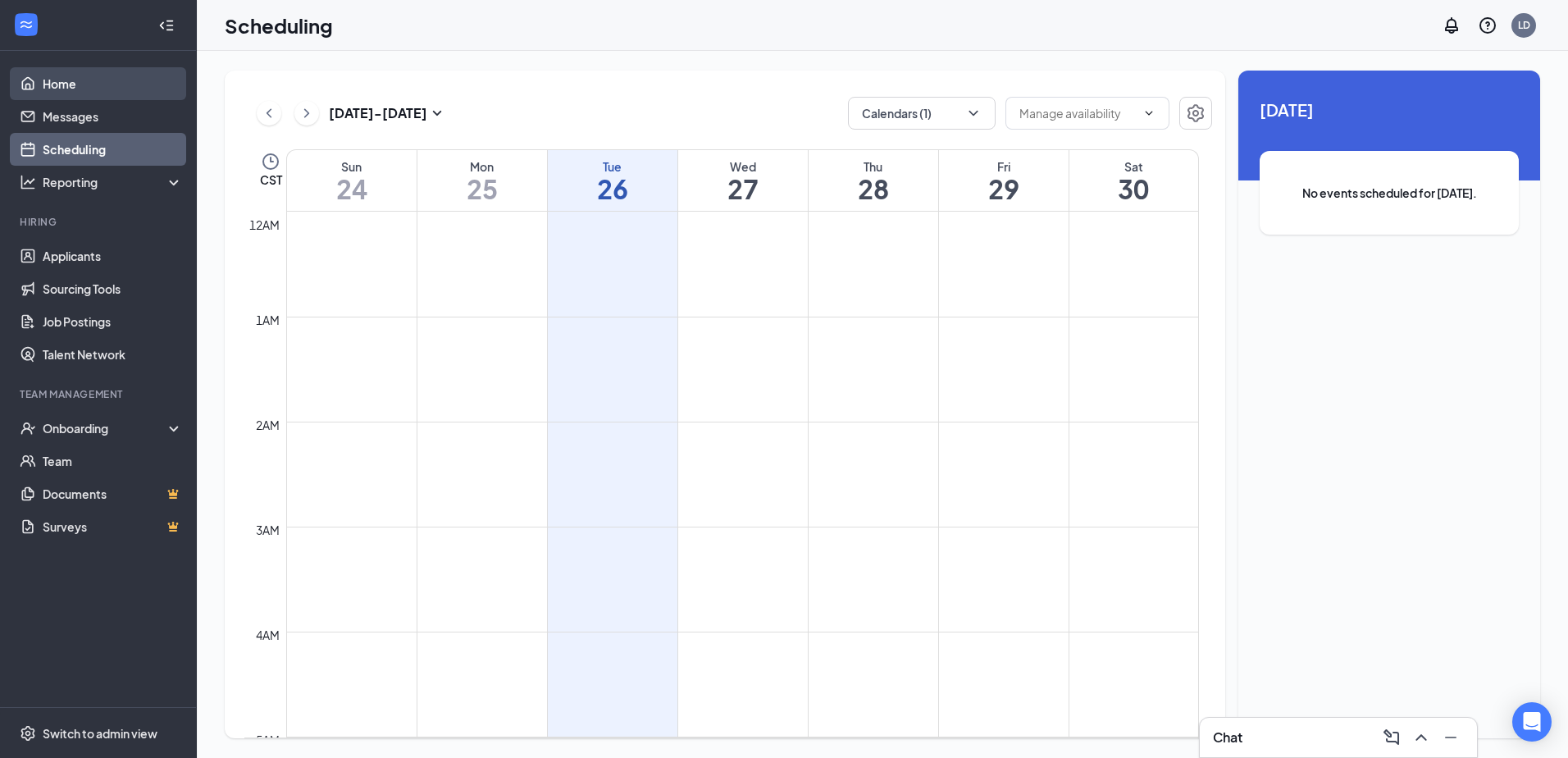
click at [54, 80] on link "Home" at bounding box center [112, 84] width 140 height 33
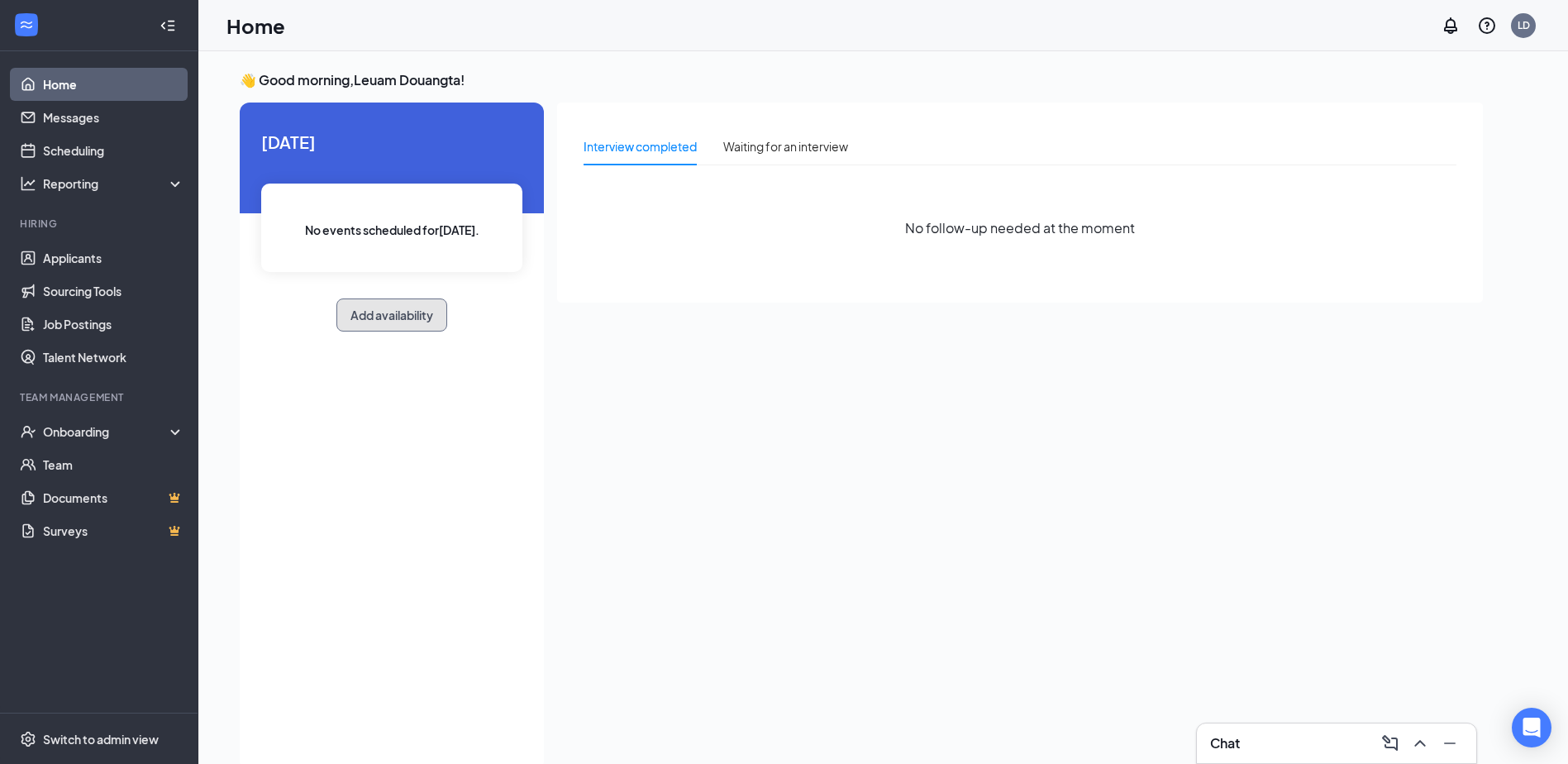
click at [391, 318] on button "Add availability" at bounding box center [391, 315] width 110 height 34
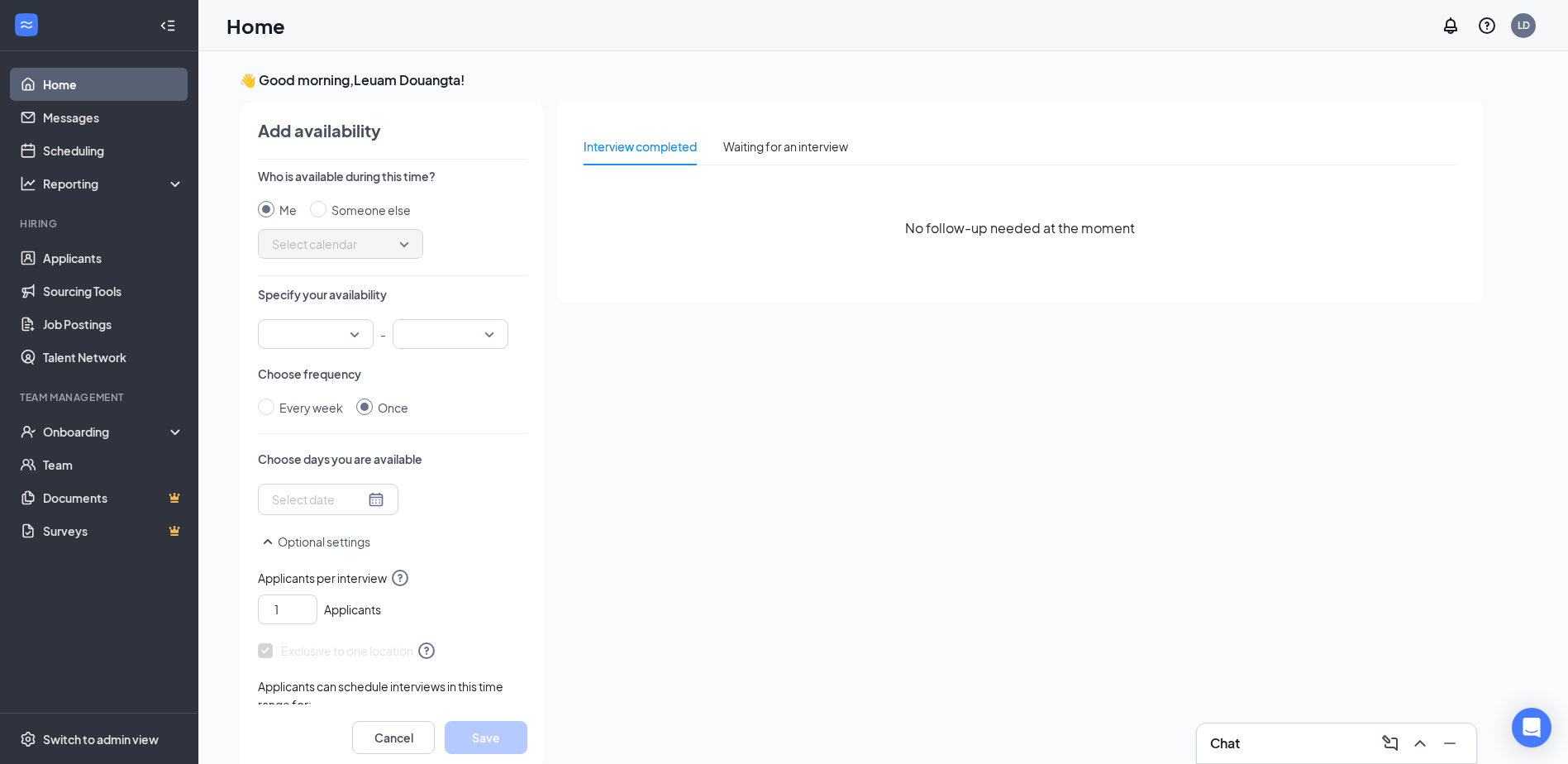
scroll to position [7, 0]
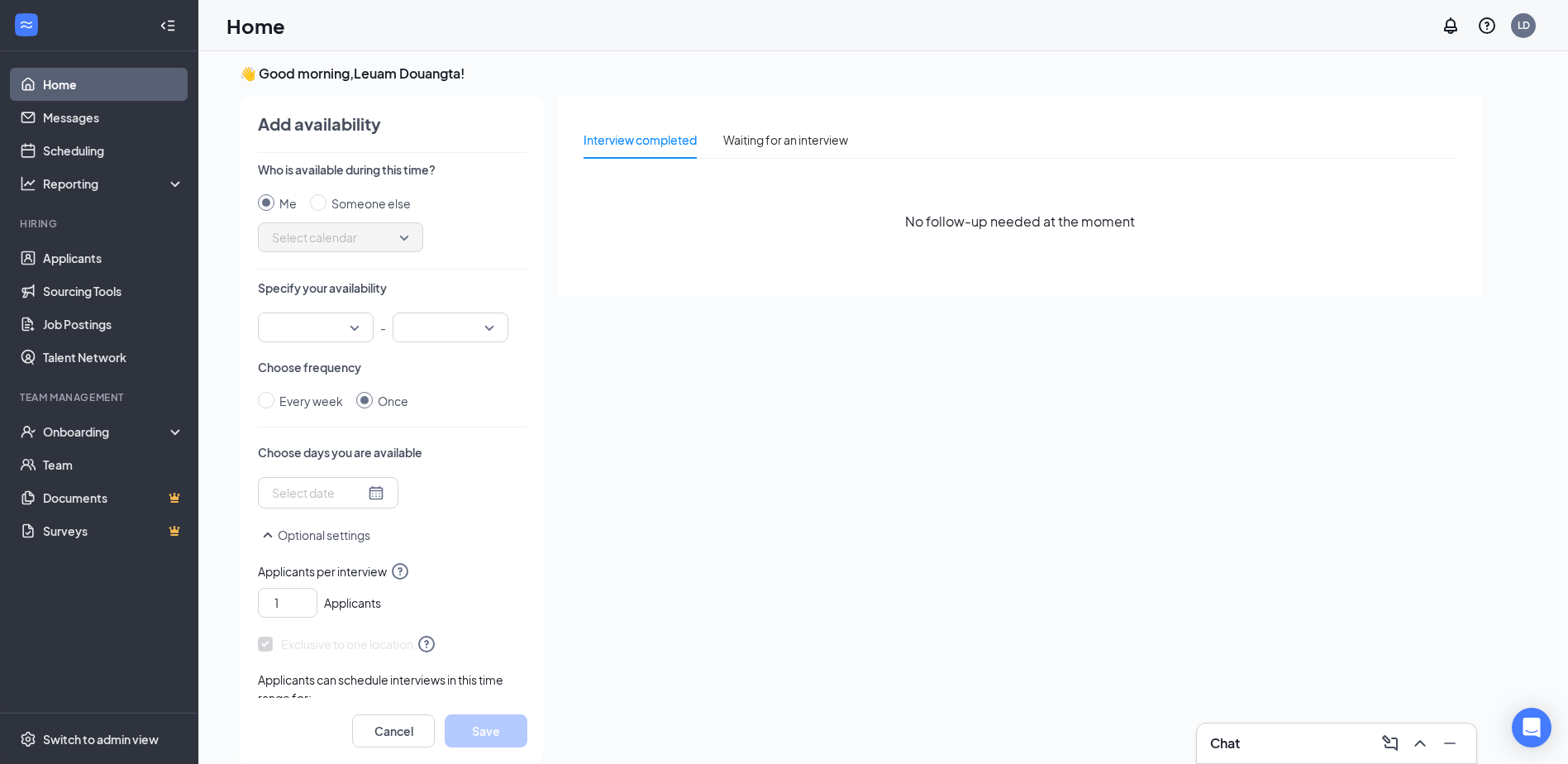
click at [362, 328] on div at bounding box center [315, 327] width 115 height 30
click at [285, 475] on span "07:45 AM" at bounding box center [295, 475] width 48 height 18
click at [446, 336] on input "search" at bounding box center [445, 327] width 85 height 29
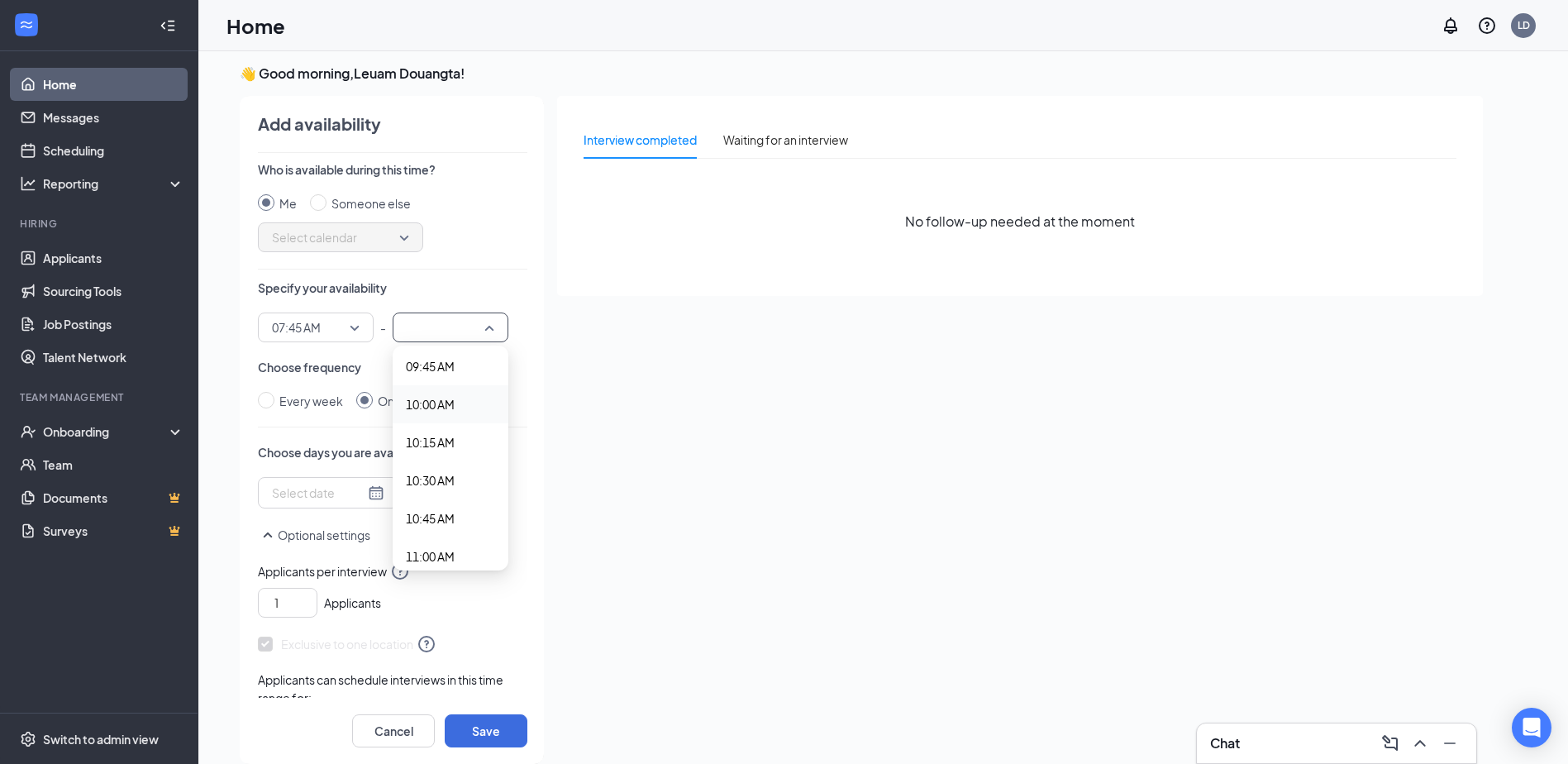
click at [436, 404] on span "10:00 AM" at bounding box center [430, 404] width 48 height 18
click at [461, 332] on span "10:00 AM" at bounding box center [443, 327] width 73 height 25
click at [439, 454] on span "09:45 AM" at bounding box center [430, 449] width 48 height 18
click at [360, 497] on div at bounding box center [328, 493] width 112 height 18
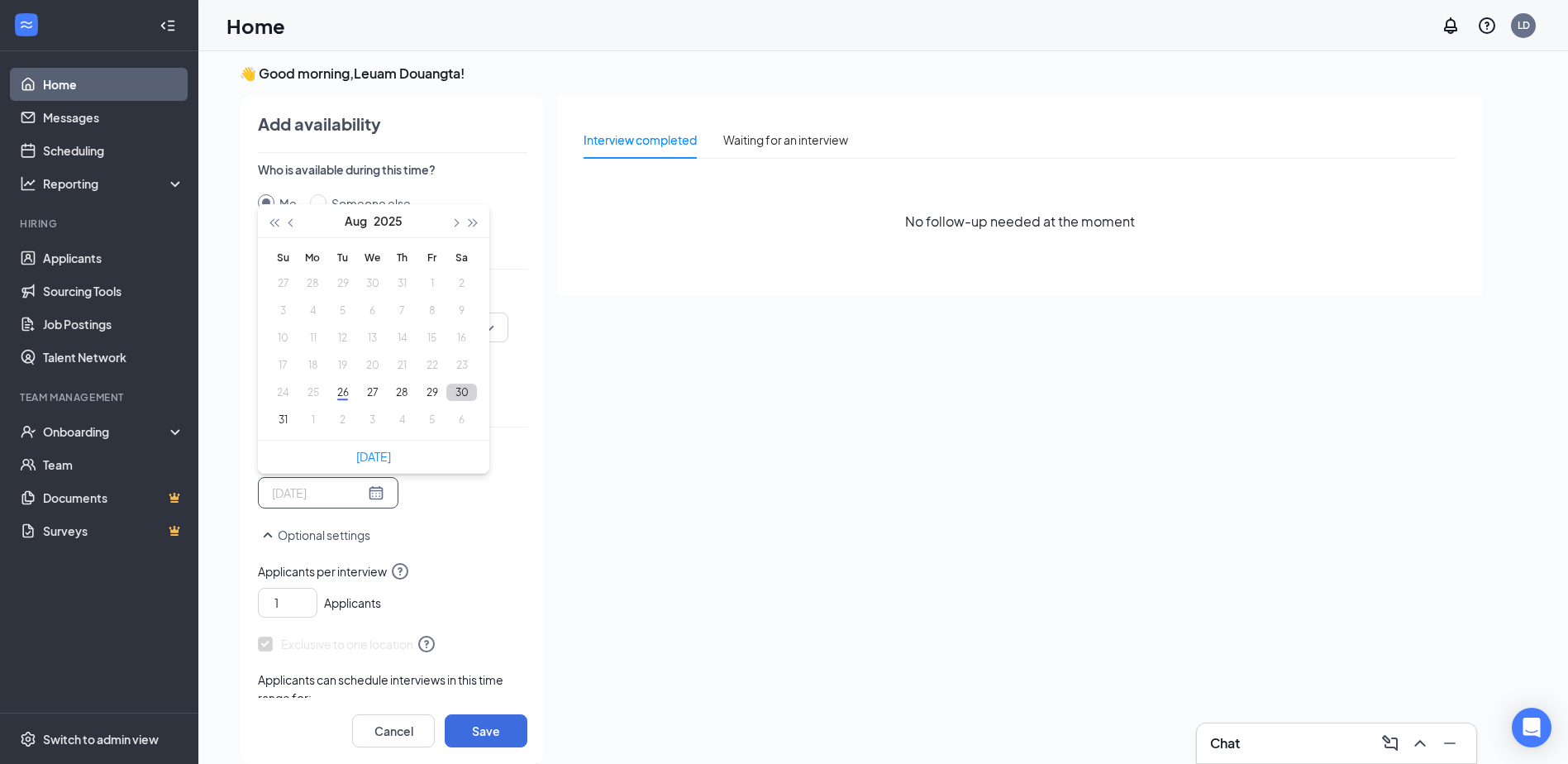
click at [457, 392] on button "30" at bounding box center [461, 392] width 31 height 18
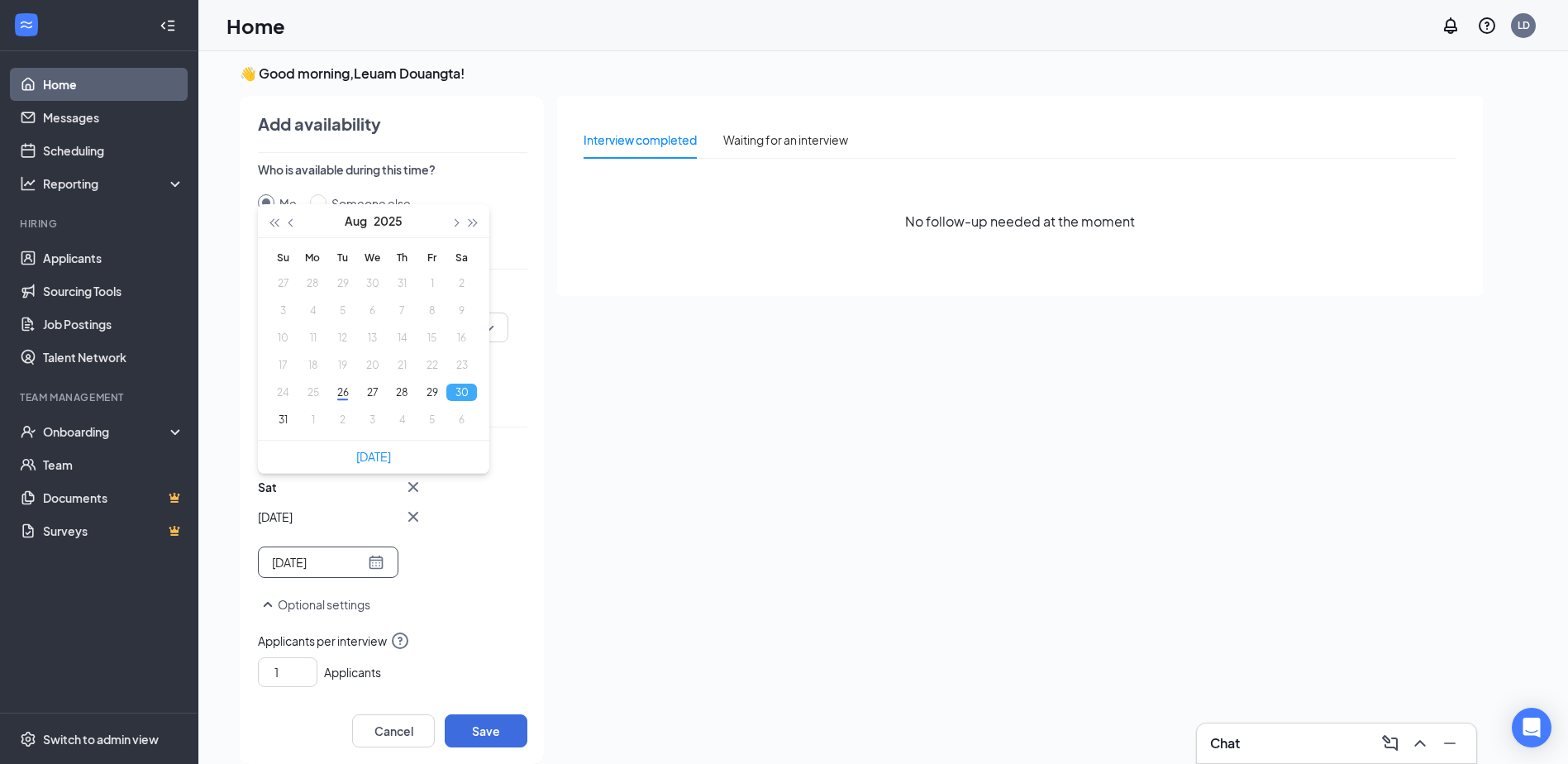
type input "[DATE]"
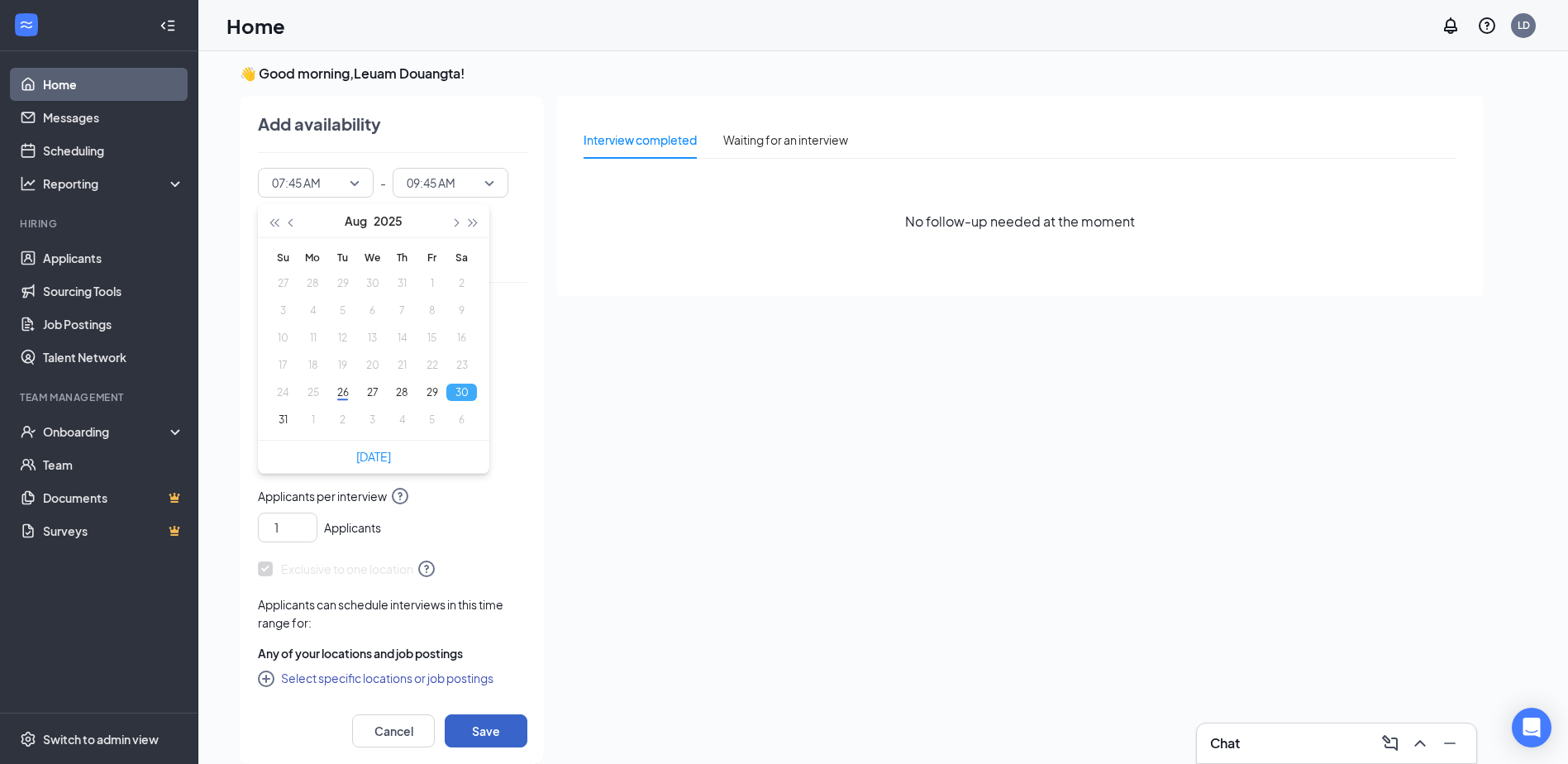
drag, startPoint x: 496, startPoint y: 737, endPoint x: 493, endPoint y: 713, distance: 24.2
click at [497, 737] on button "Save" at bounding box center [486, 731] width 83 height 34
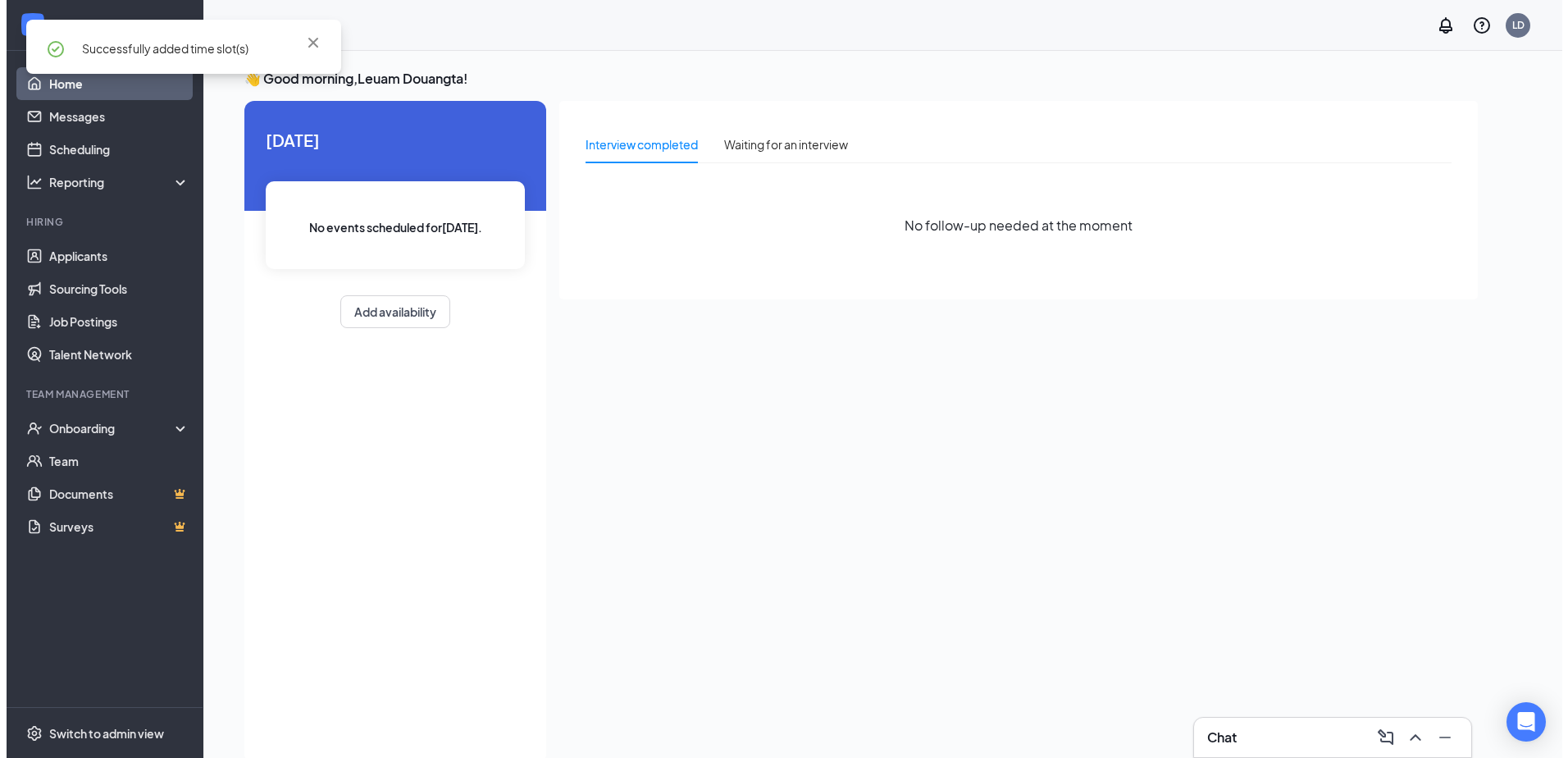
scroll to position [0, 0]
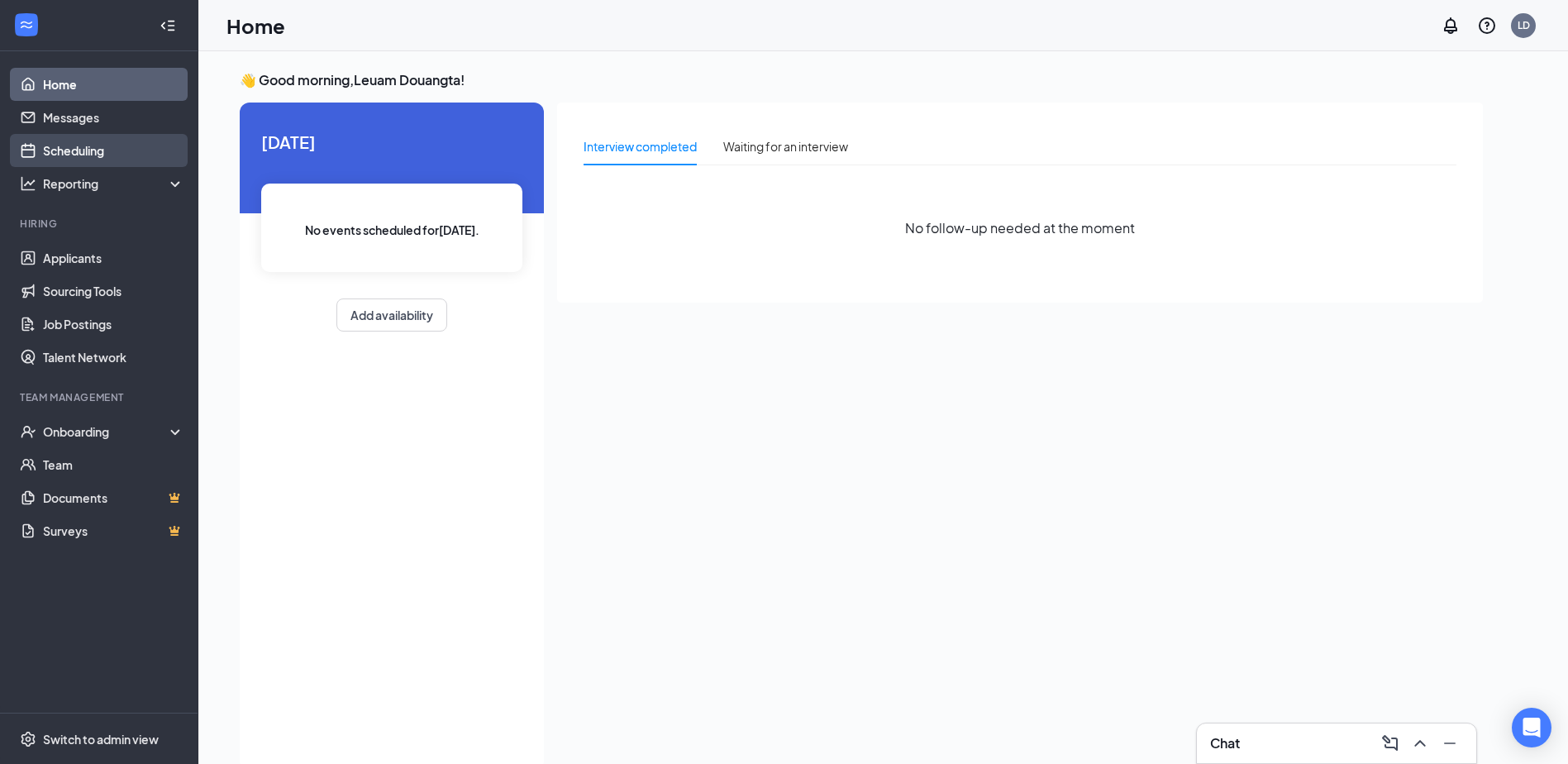
click at [83, 146] on link "Scheduling" at bounding box center [113, 151] width 141 height 34
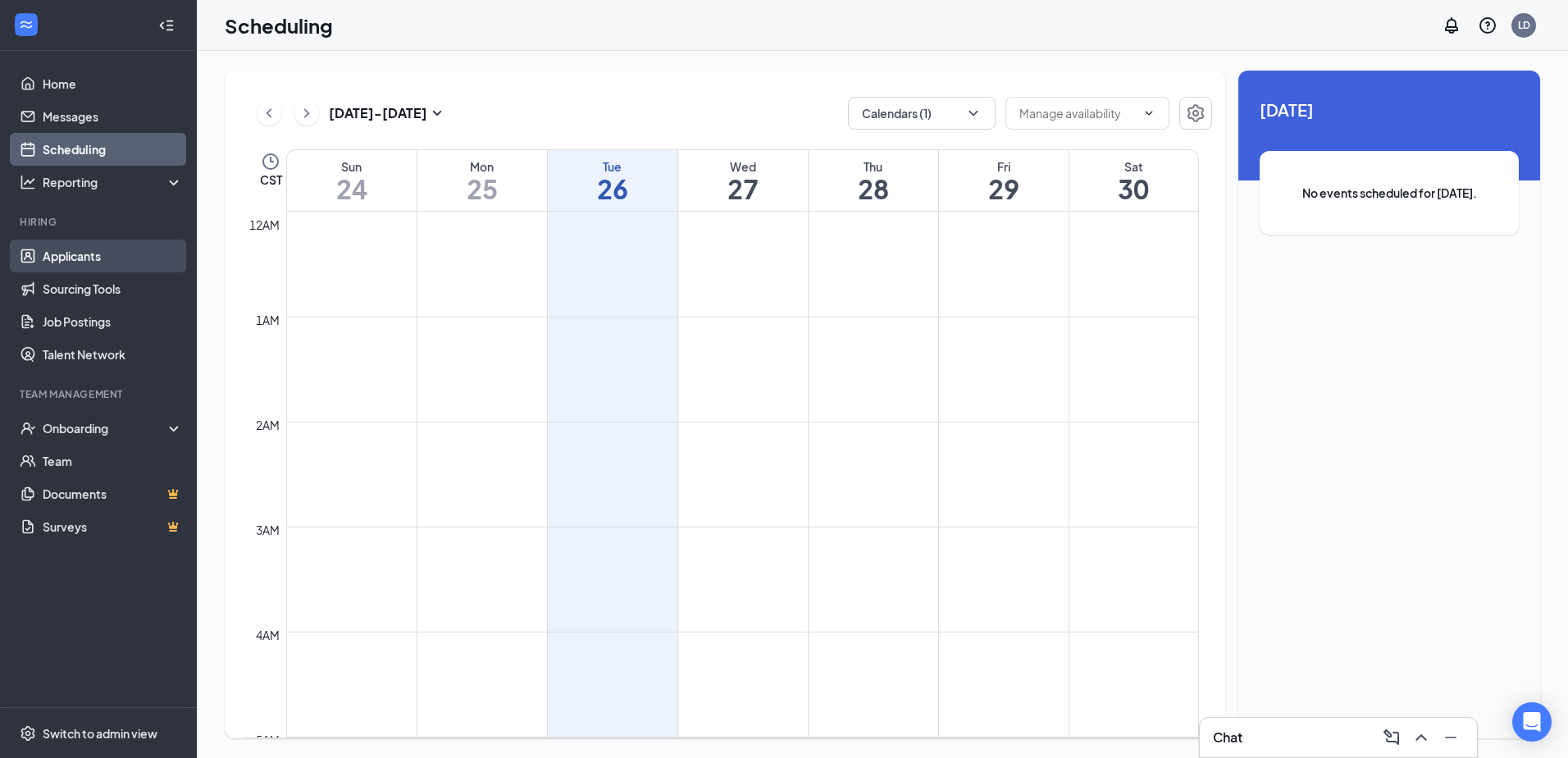
click at [89, 252] on link "Applicants" at bounding box center [112, 256] width 140 height 33
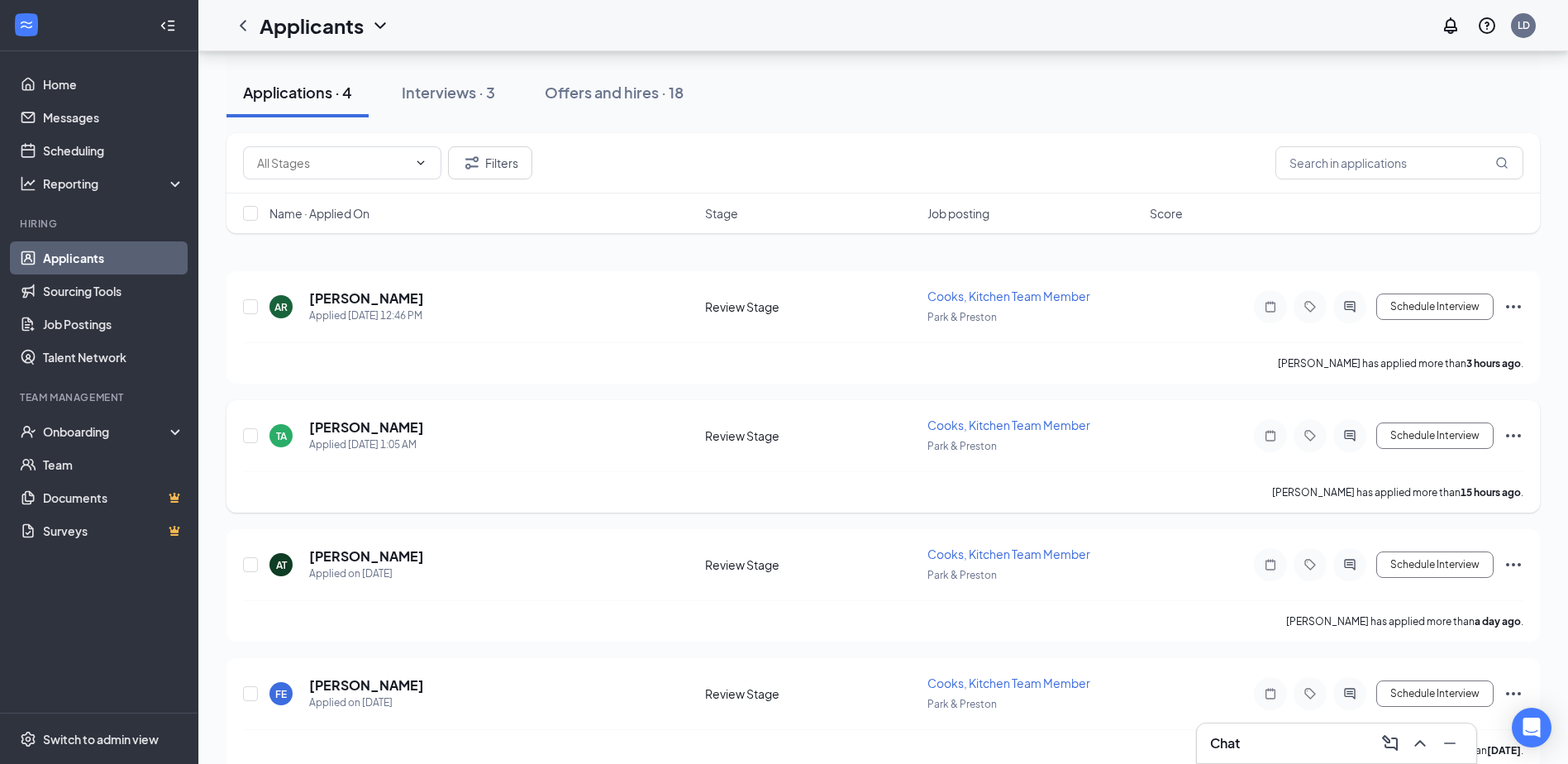
scroll to position [75, 0]
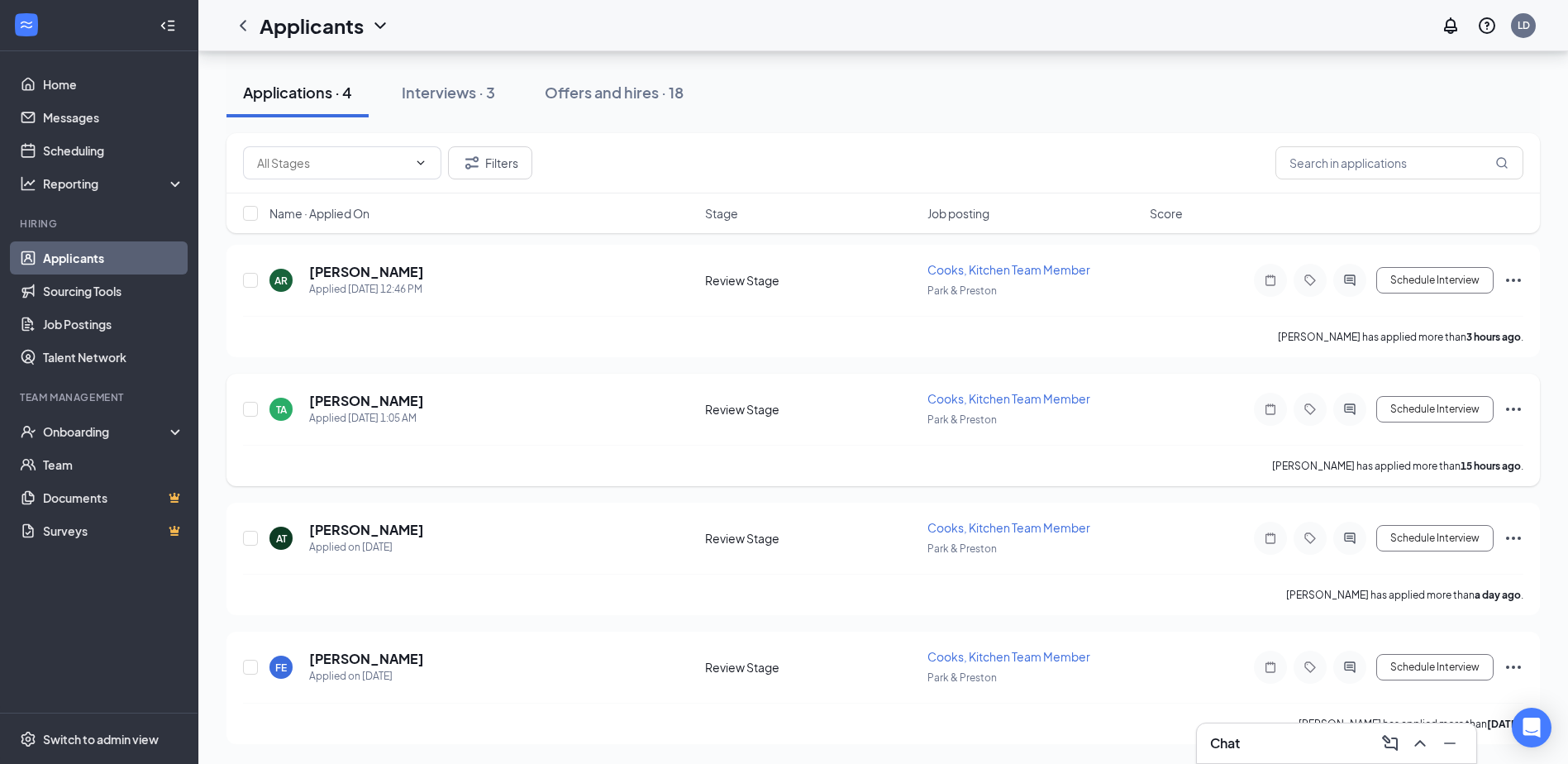
click at [1512, 409] on icon "Ellipses" at bounding box center [1513, 409] width 15 height 3
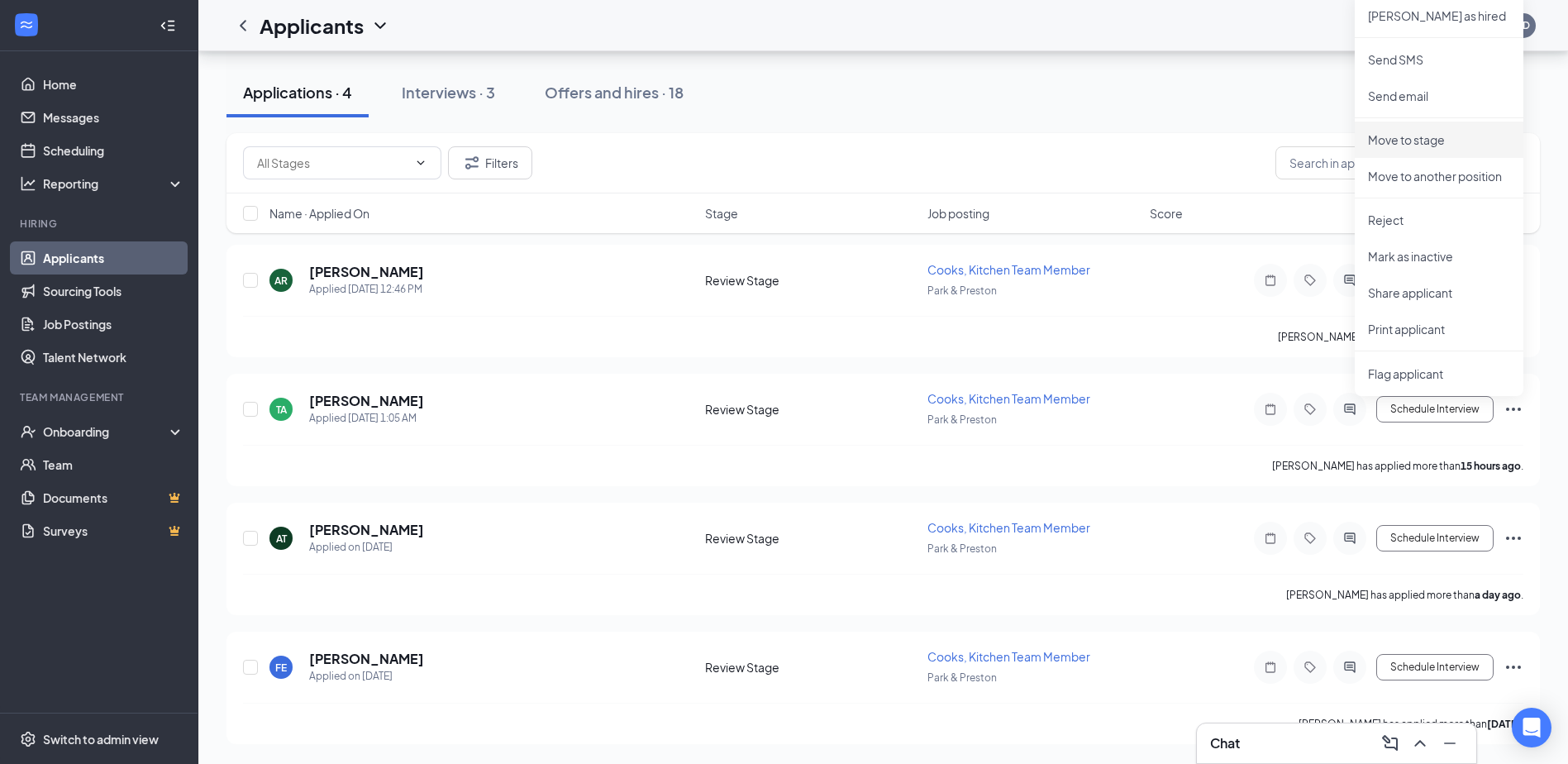
click at [1414, 140] on p "Move to stage" at bounding box center [1439, 139] width 142 height 17
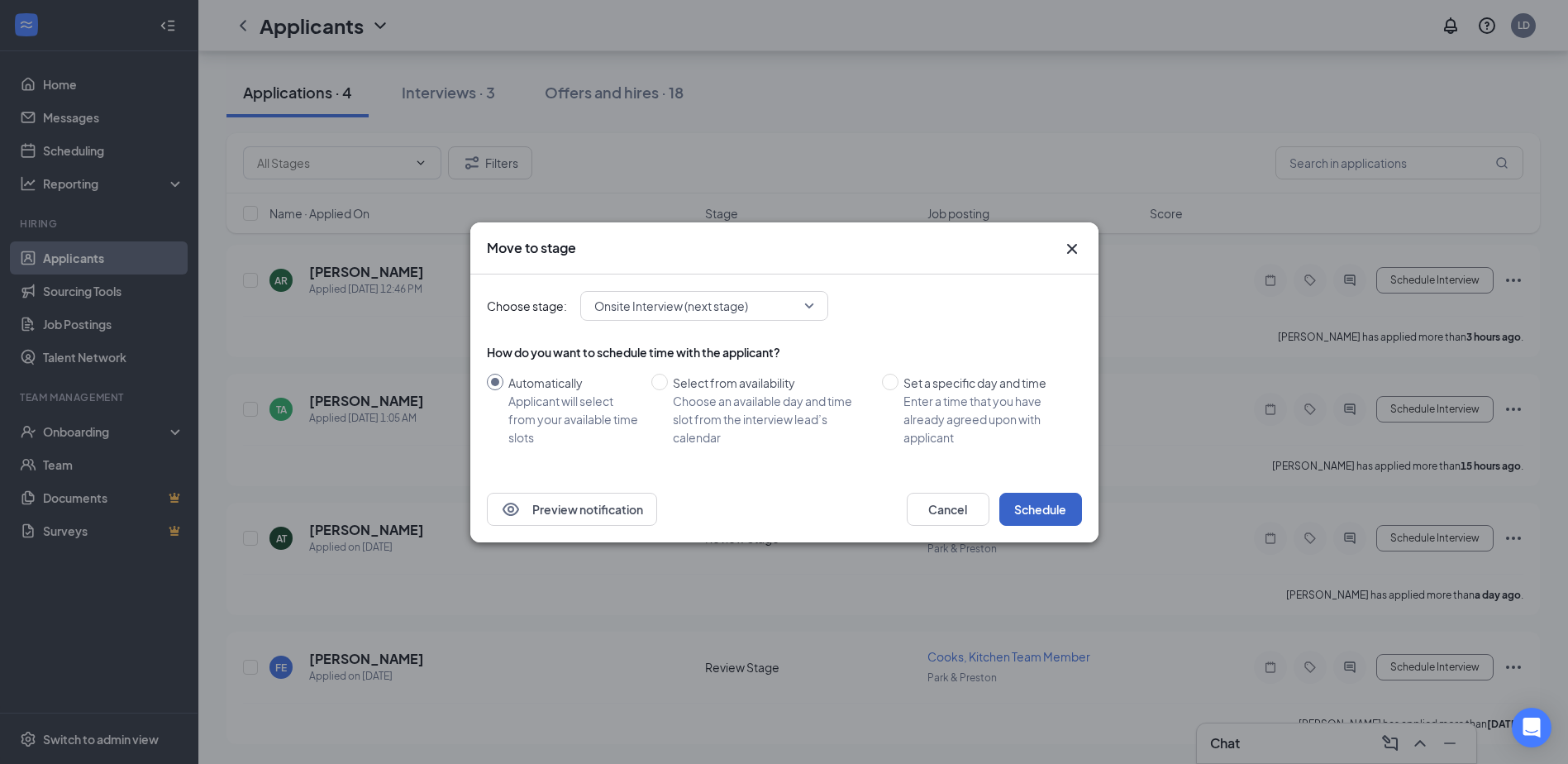
click at [1032, 507] on button "Schedule" at bounding box center [1041, 510] width 83 height 34
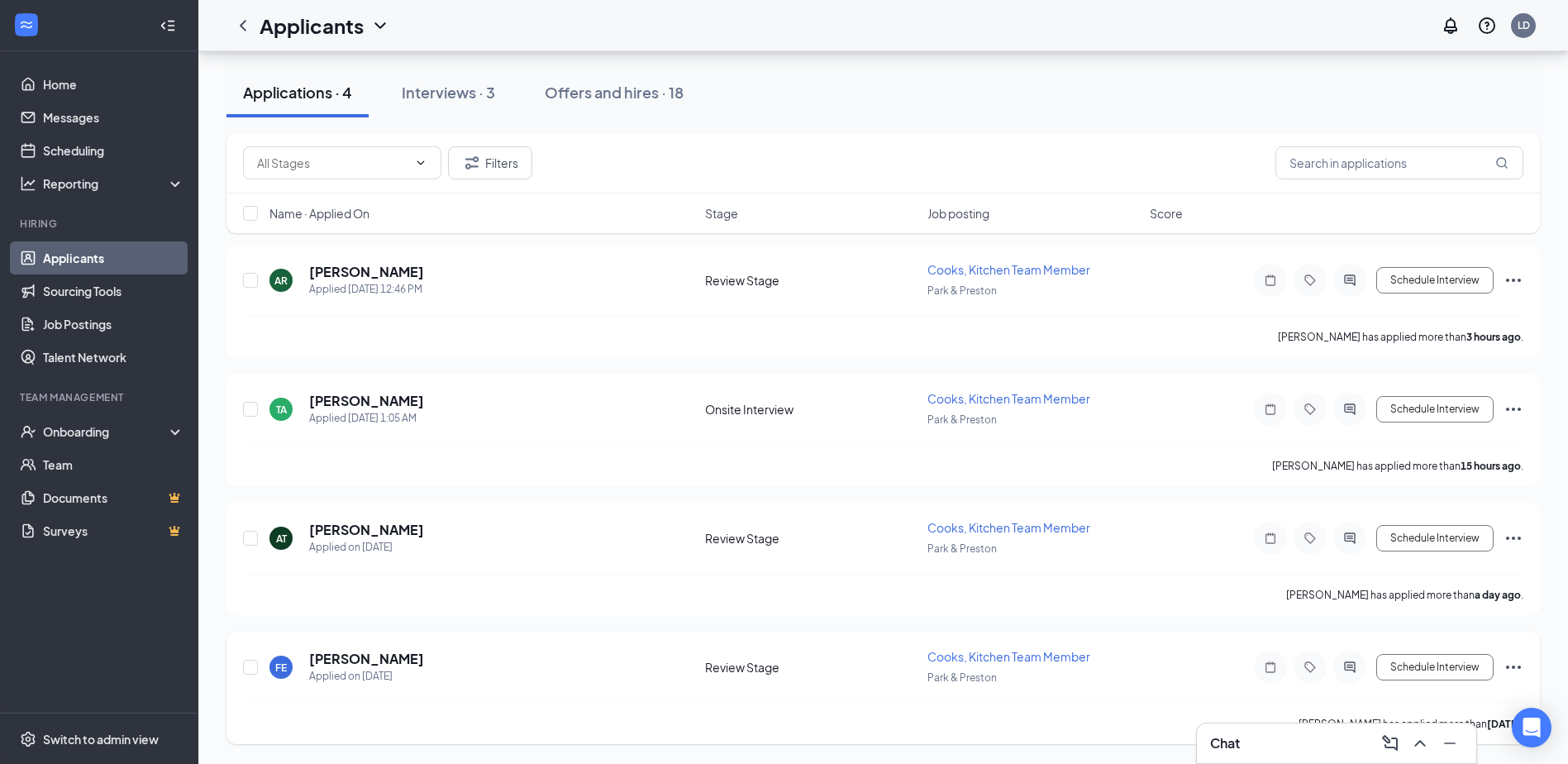
click at [1510, 664] on icon "Ellipses" at bounding box center [1514, 667] width 20 height 20
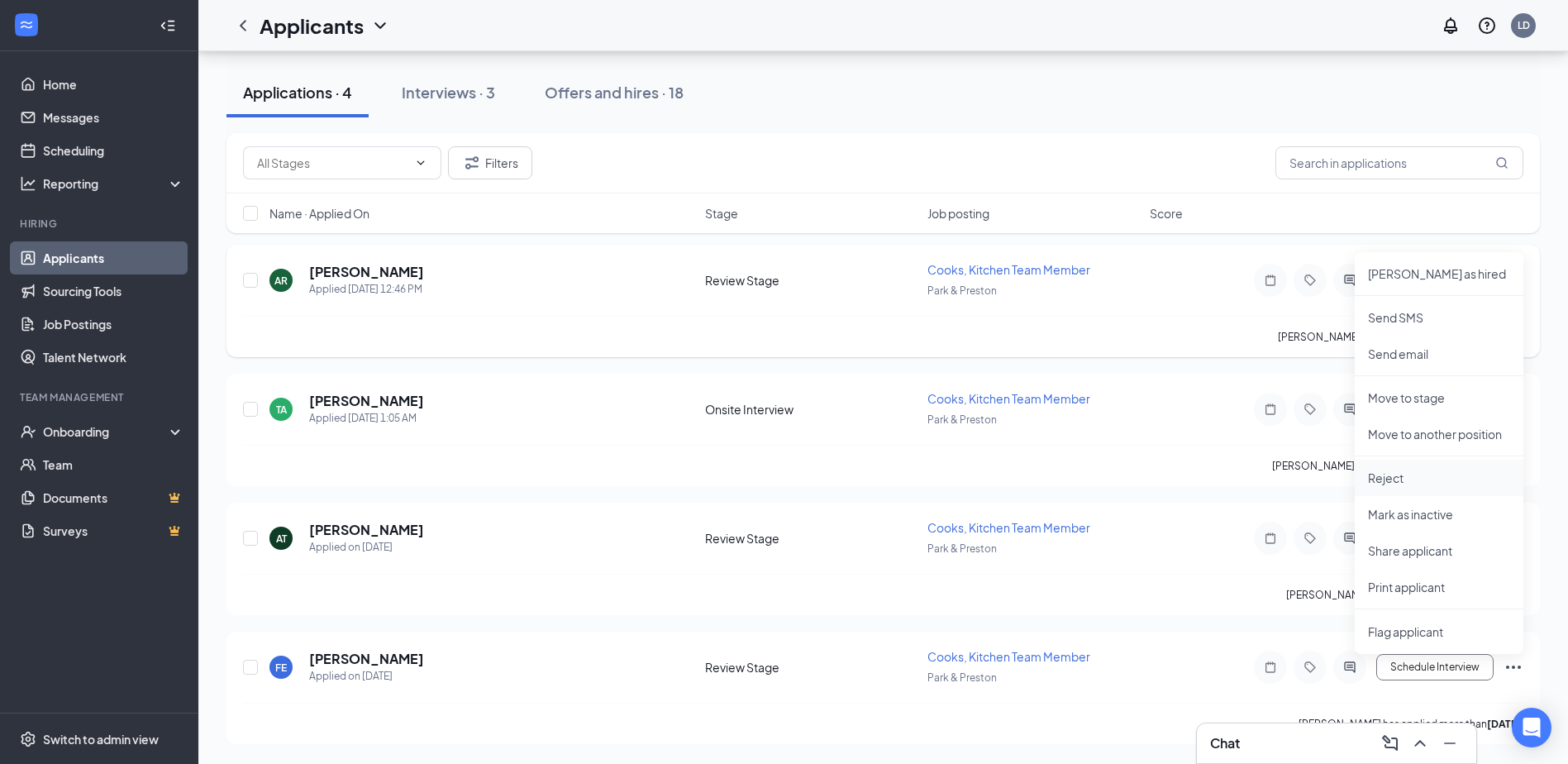
click at [1389, 475] on p "Reject" at bounding box center [1439, 477] width 142 height 17
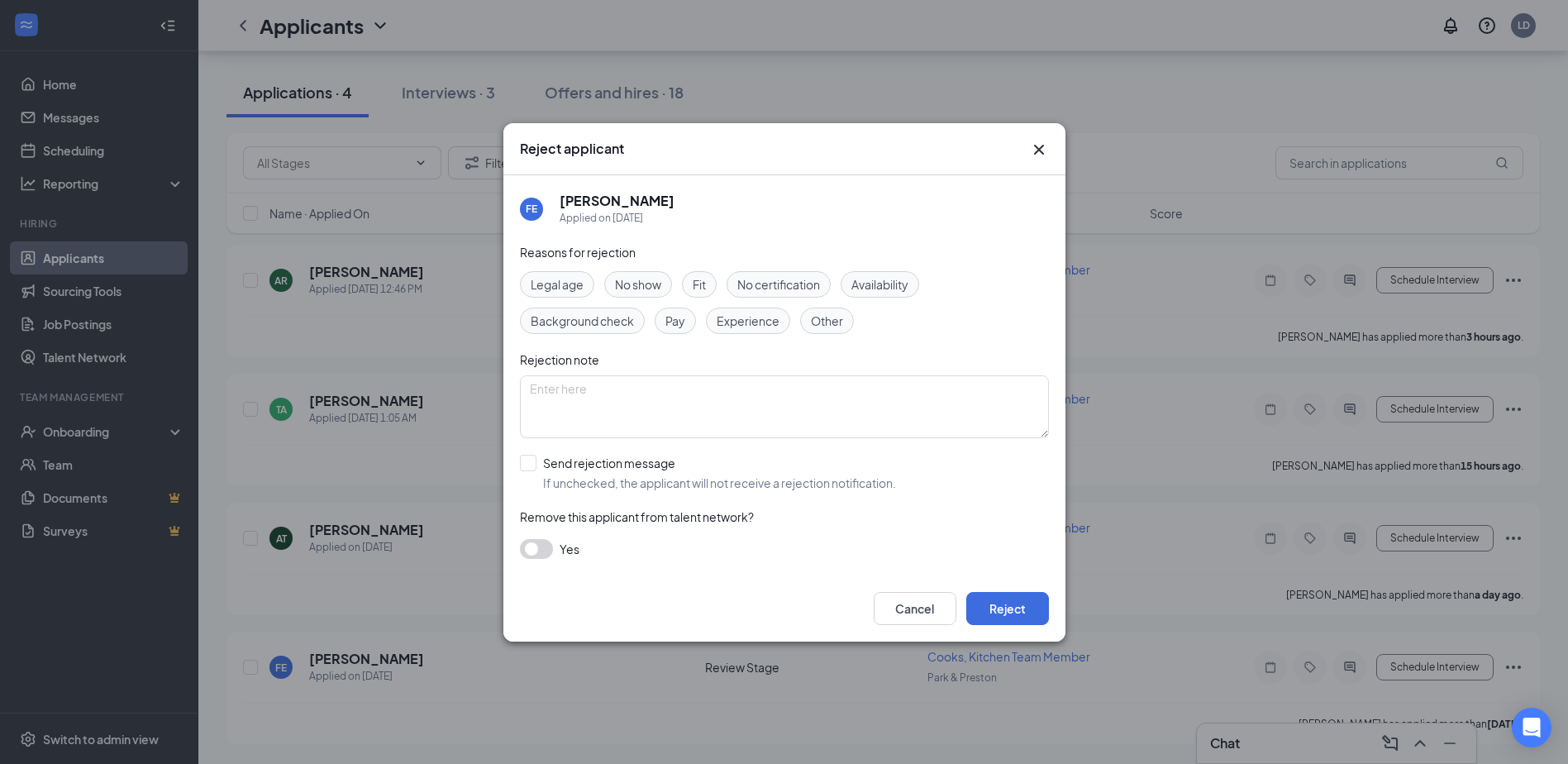
click at [567, 286] on span "Legal age" at bounding box center [558, 284] width 53 height 18
click at [998, 610] on button "Reject" at bounding box center [1008, 609] width 83 height 34
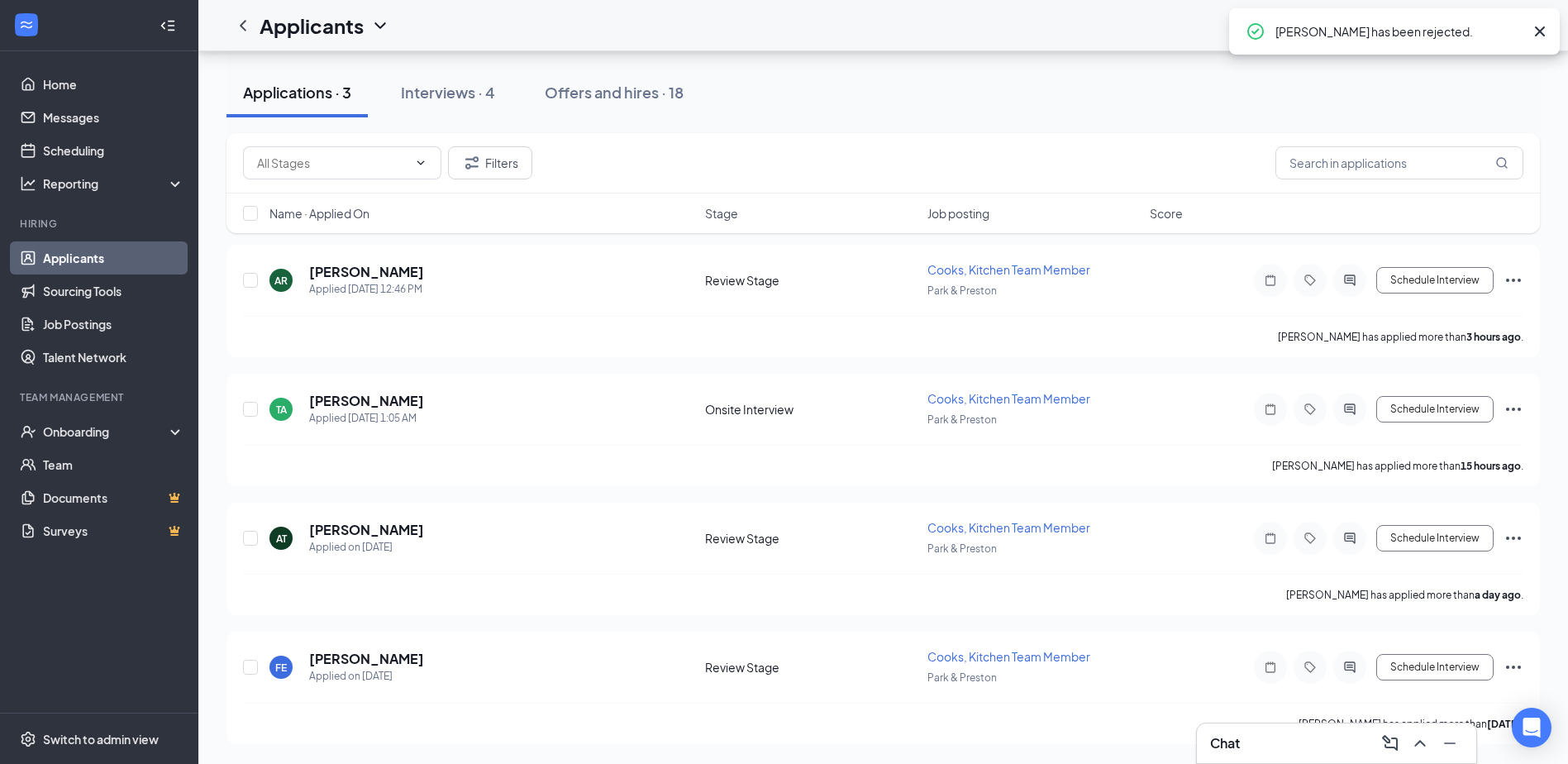
scroll to position [0, 0]
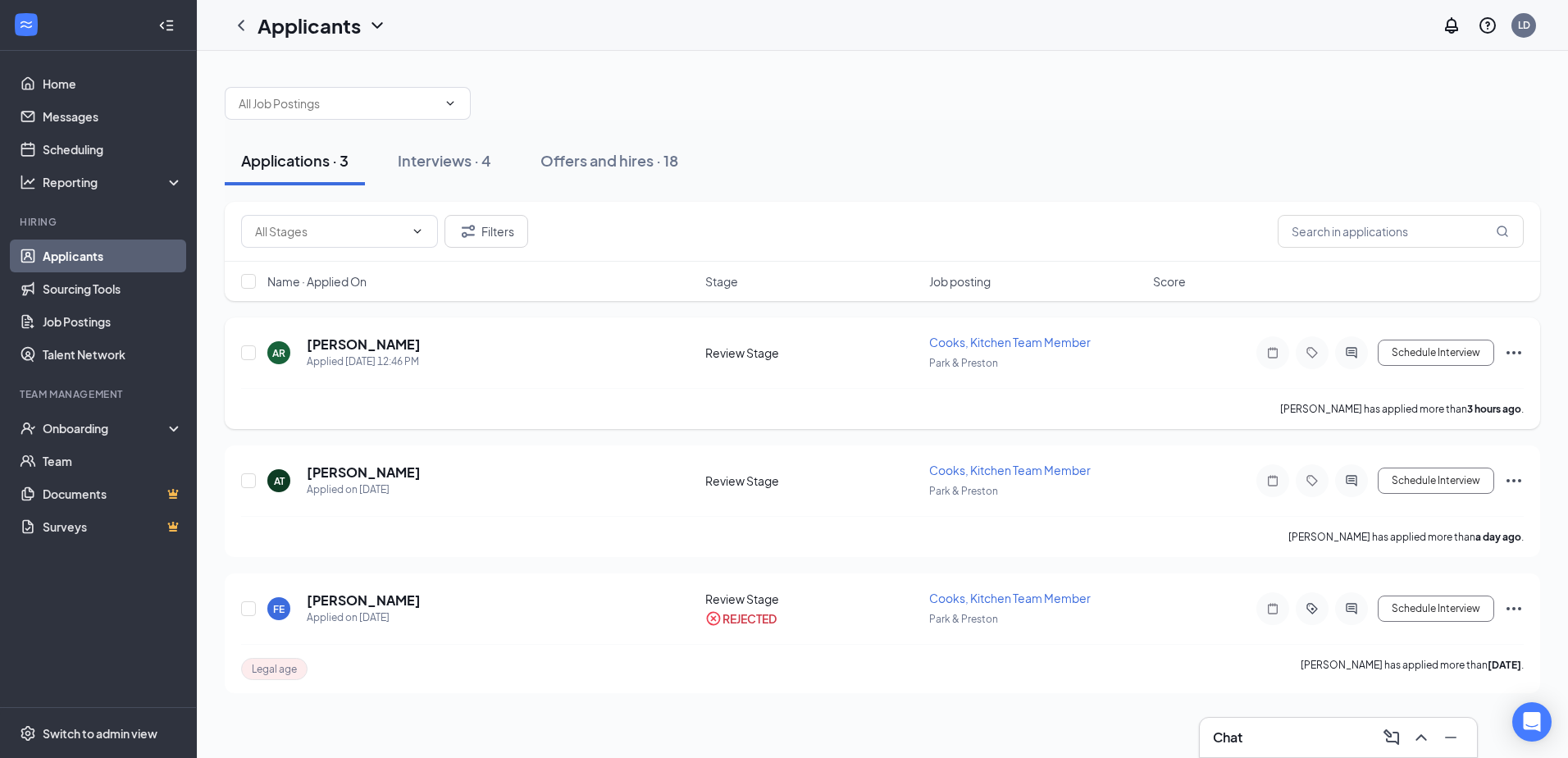
click at [1513, 350] on icon "Ellipses" at bounding box center [1514, 353] width 20 height 20
click at [1387, 278] on p "Reject" at bounding box center [1440, 275] width 141 height 17
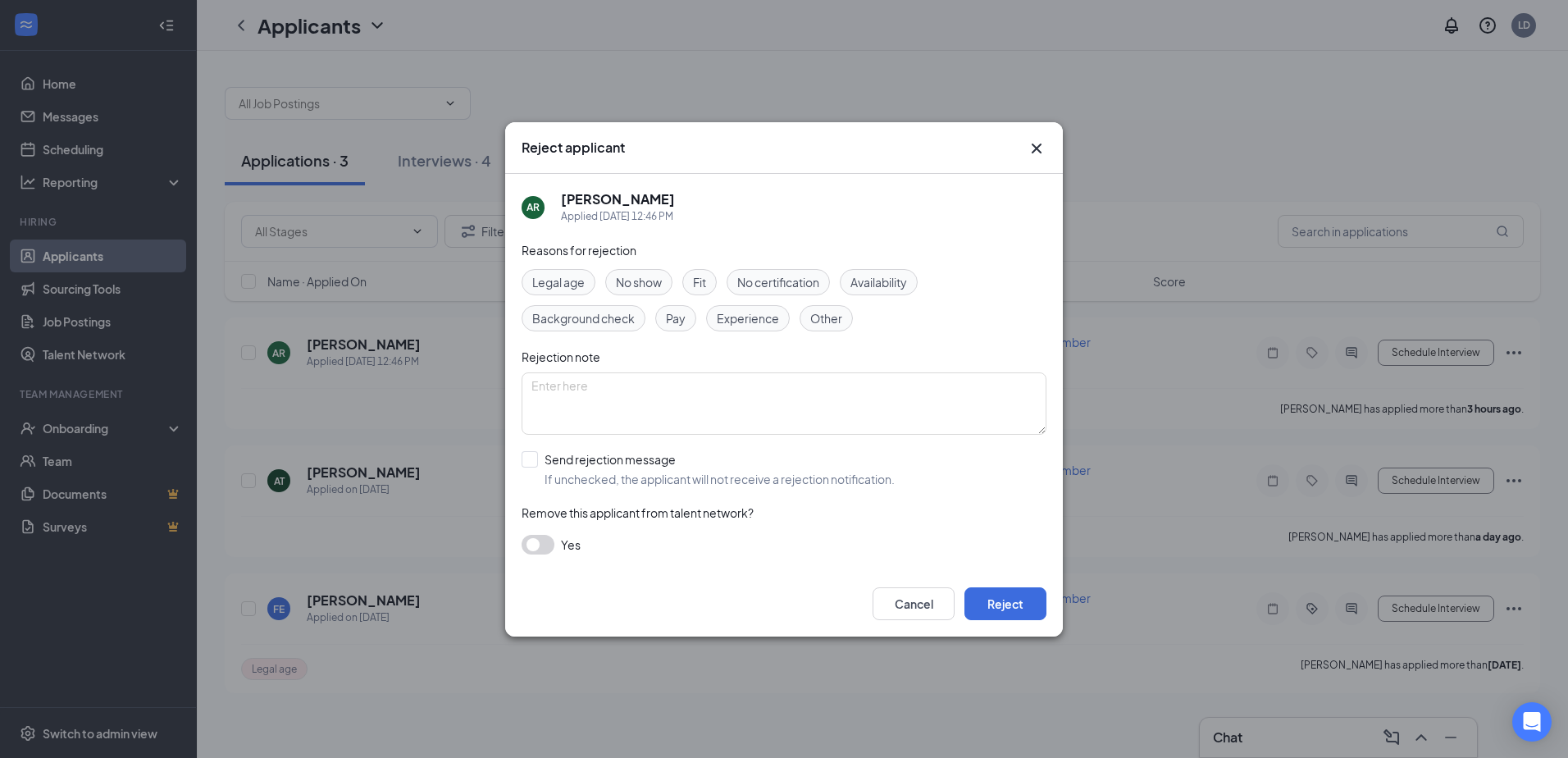
click at [722, 318] on span "Experience" at bounding box center [748, 318] width 63 height 18
click at [993, 595] on button "Reject" at bounding box center [1006, 604] width 82 height 33
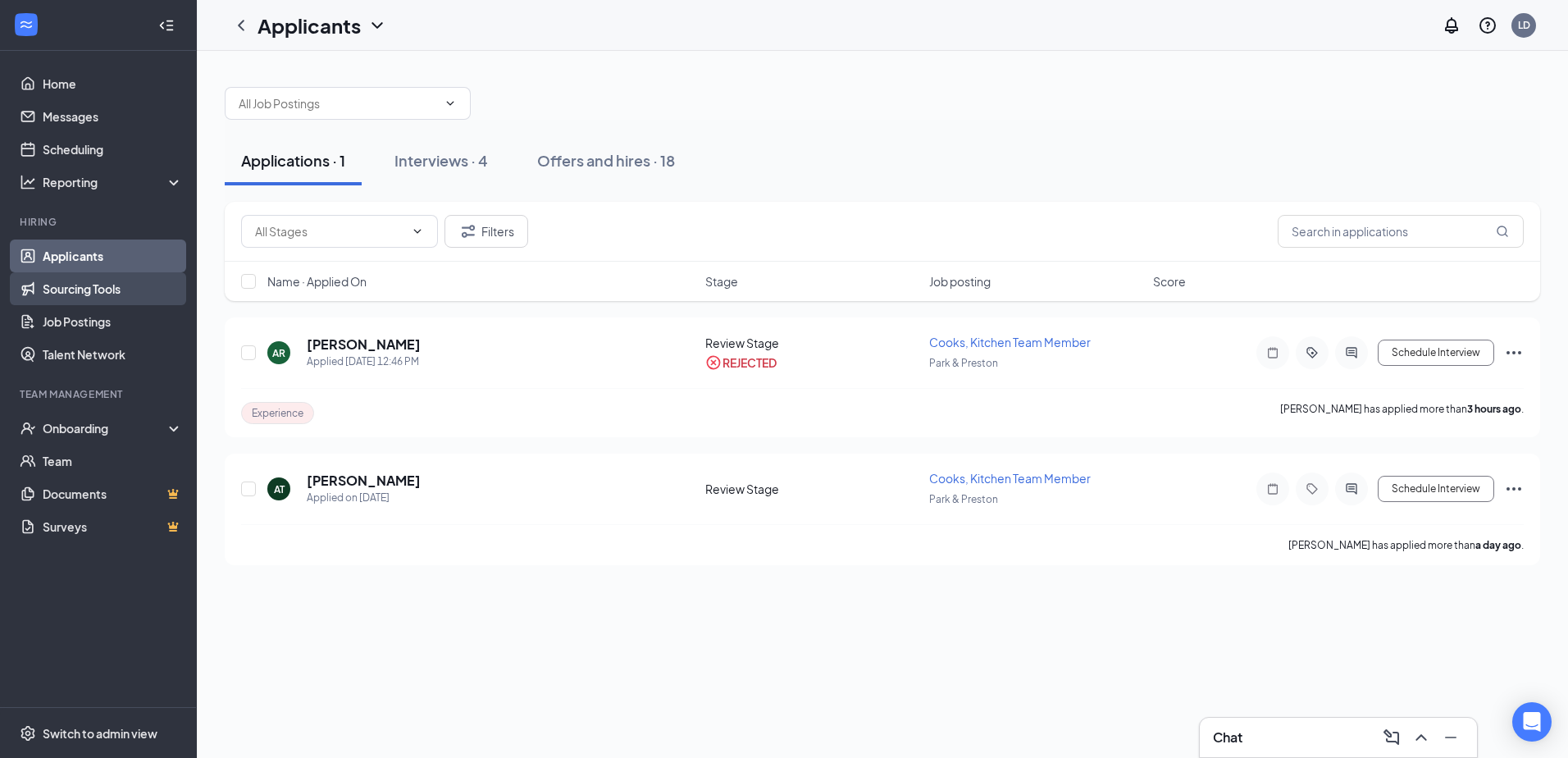
click at [52, 285] on link "Sourcing Tools" at bounding box center [112, 290] width 140 height 33
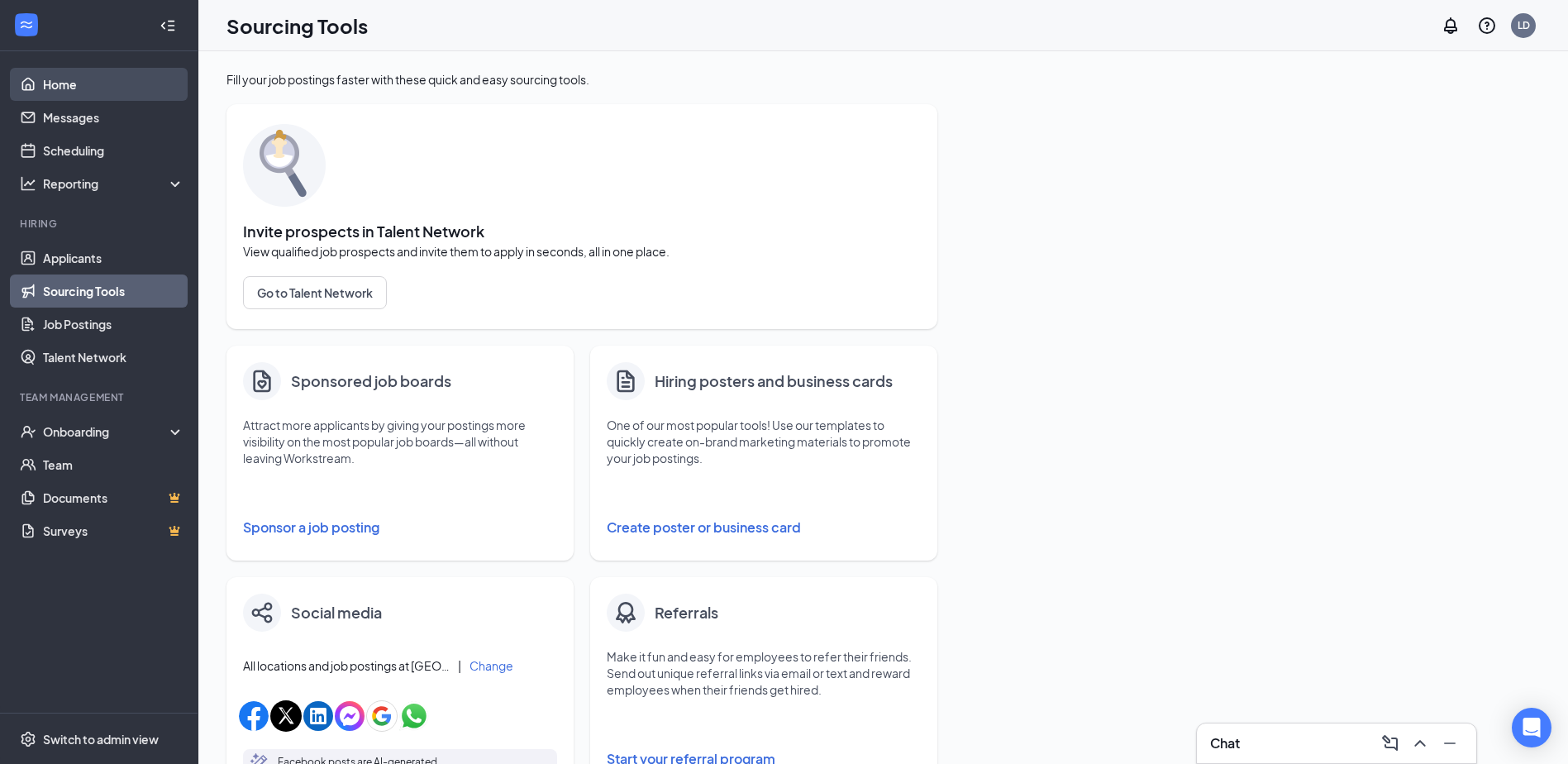
click at [67, 84] on link "Home" at bounding box center [113, 85] width 141 height 34
